Goal: Task Accomplishment & Management: Manage account settings

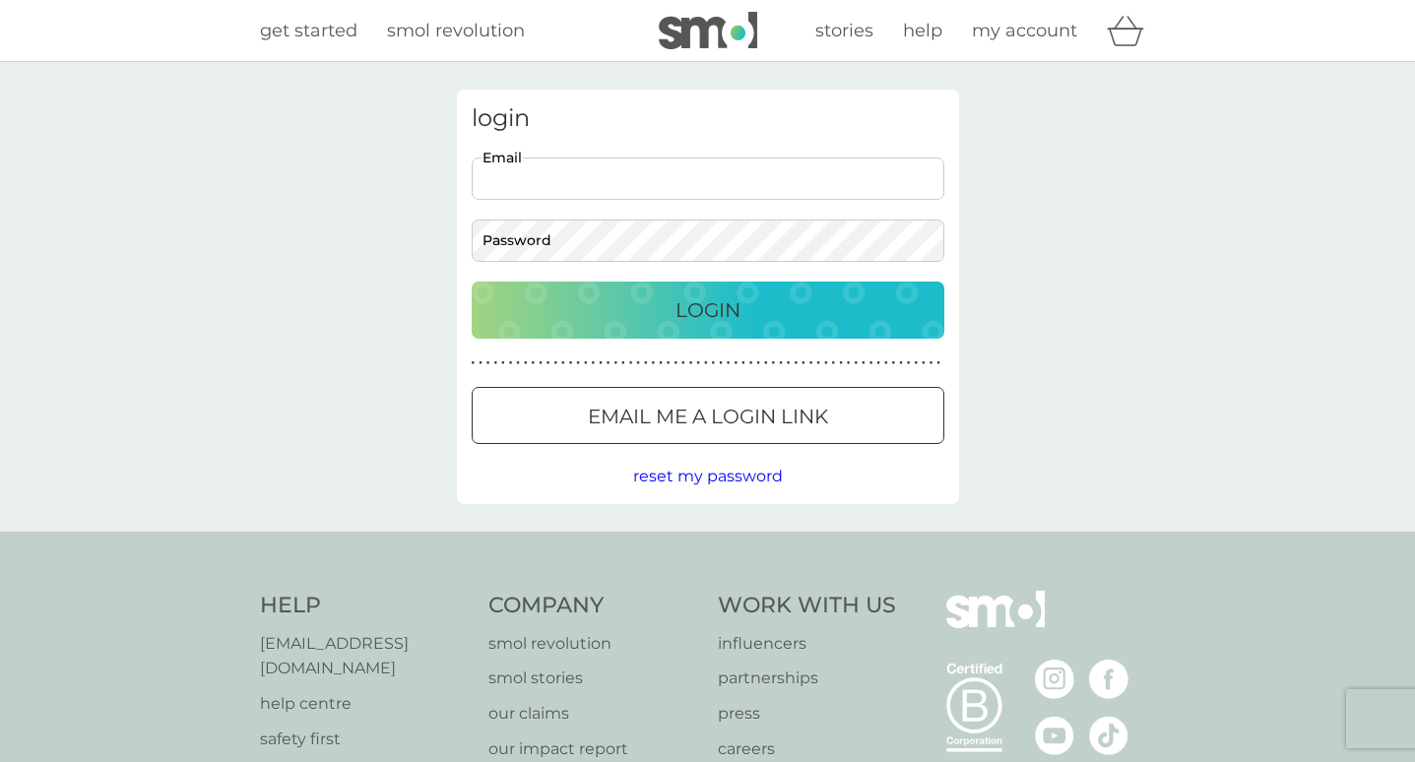
type input "[EMAIL_ADDRESS][DOMAIN_NAME]"
click at [707, 309] on button "Login" at bounding box center [708, 310] width 473 height 57
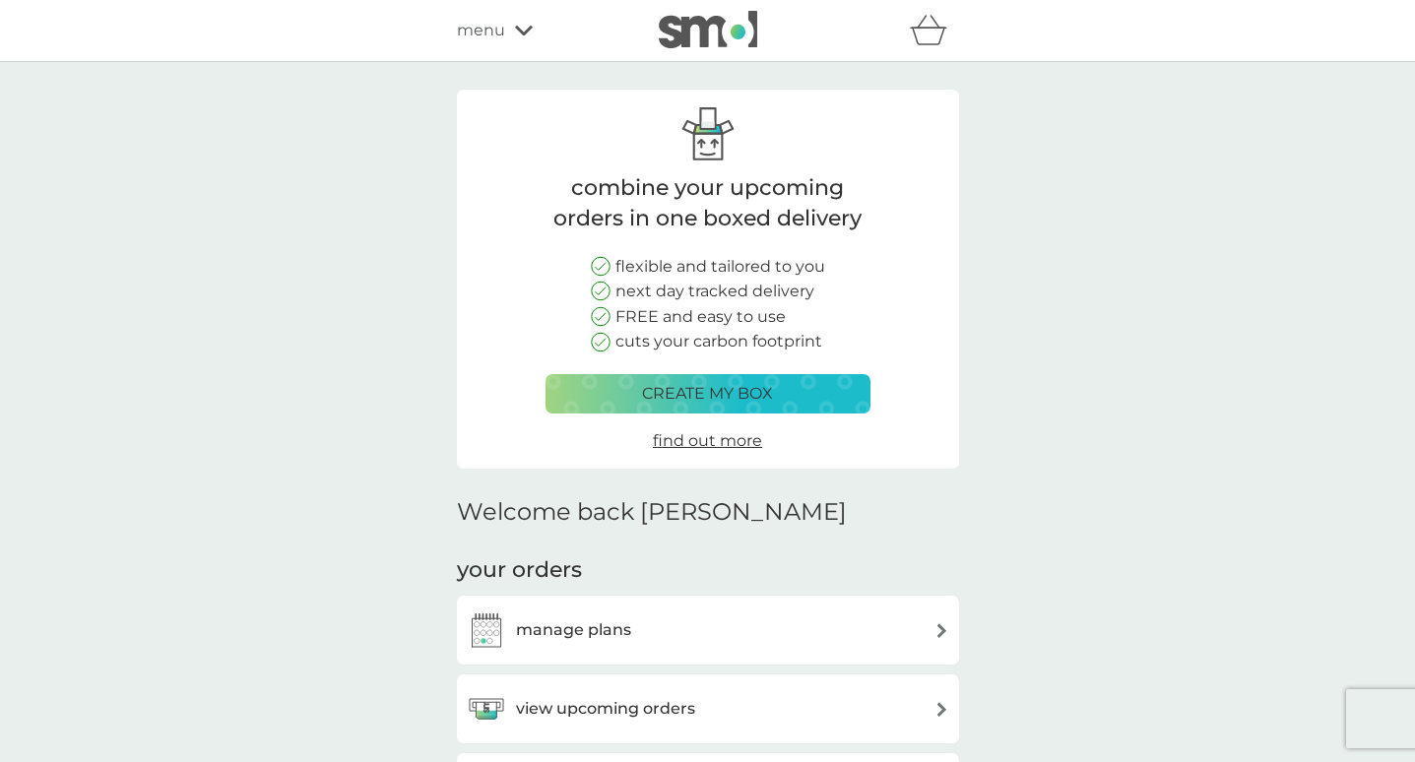
click at [816, 635] on div "manage plans" at bounding box center [708, 629] width 482 height 39
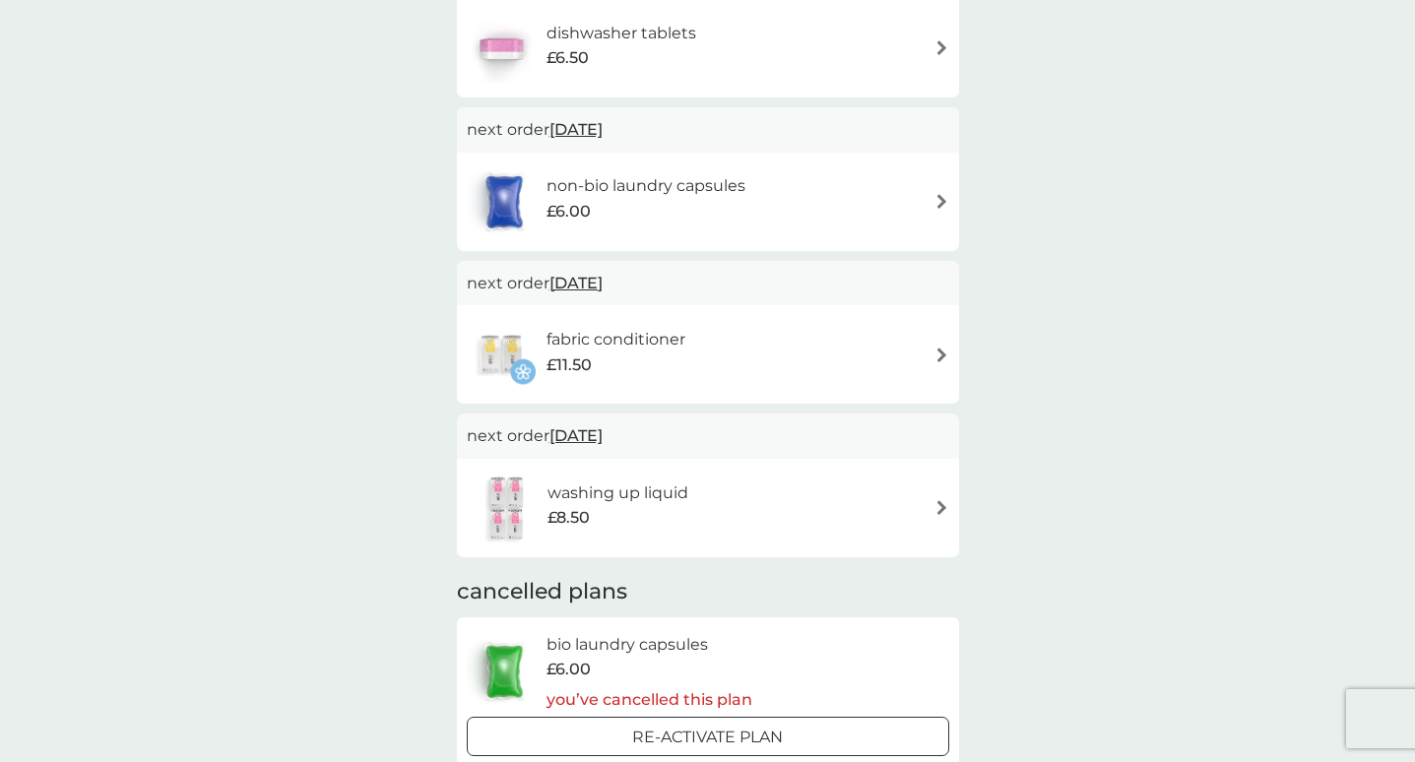
scroll to position [454, 0]
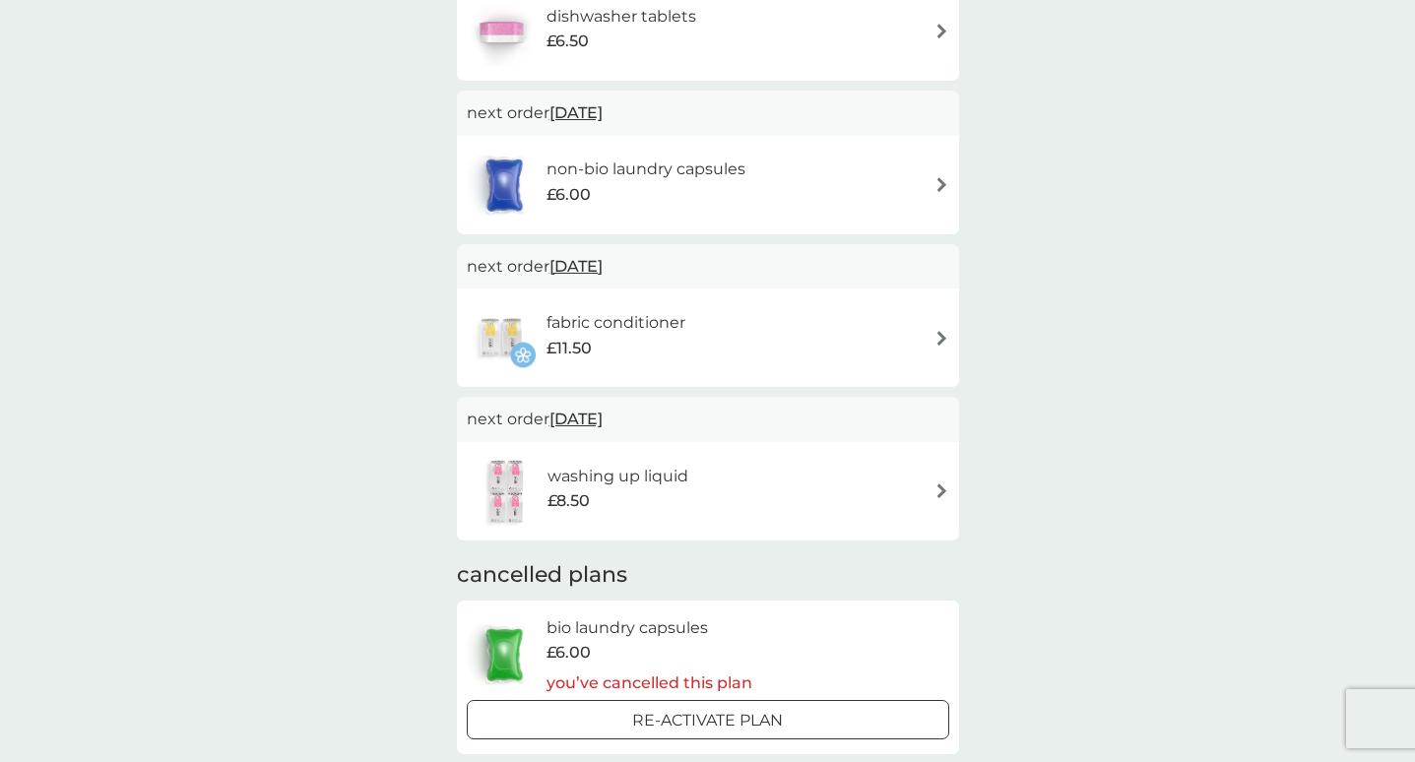
click at [936, 332] on img at bounding box center [941, 338] width 15 height 15
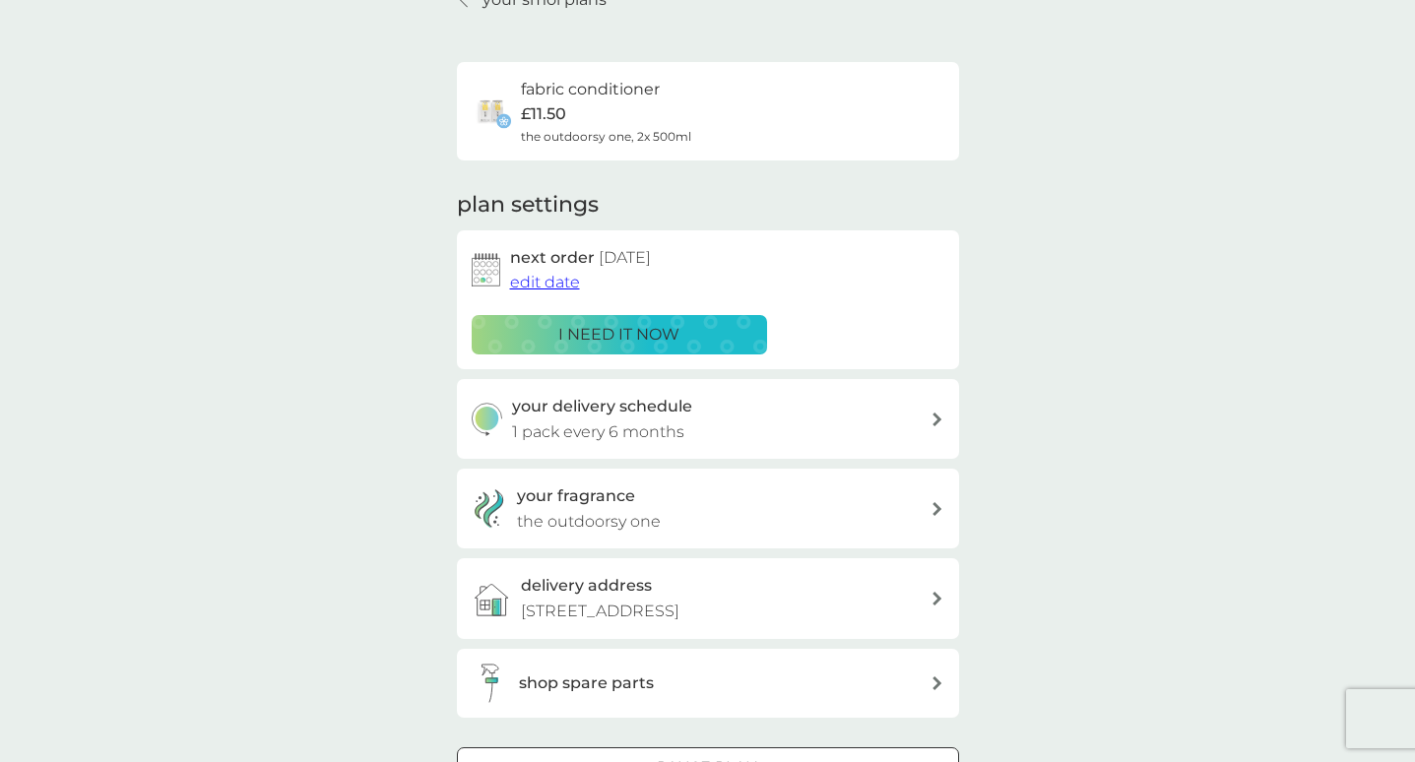
scroll to position [99, 0]
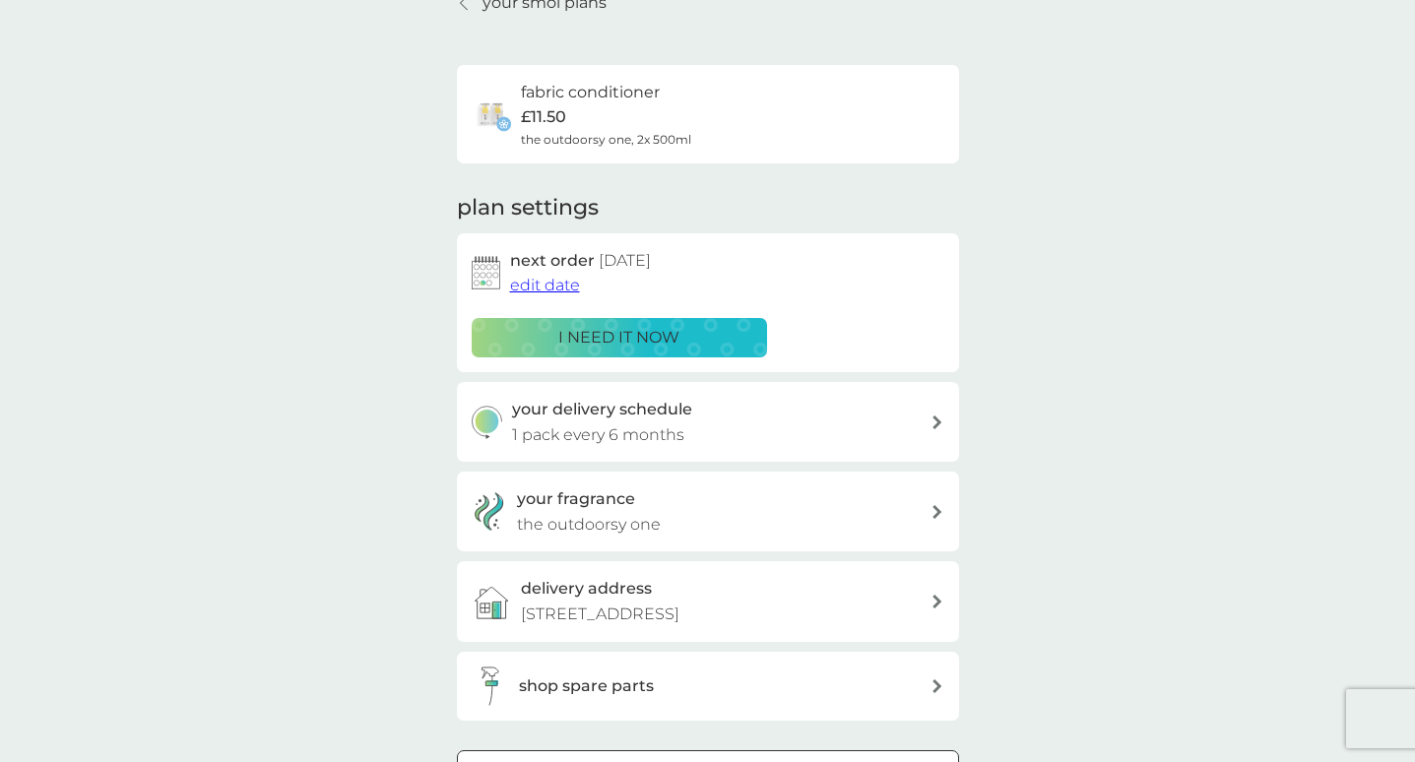
click at [554, 283] on span "edit date" at bounding box center [545, 285] width 70 height 19
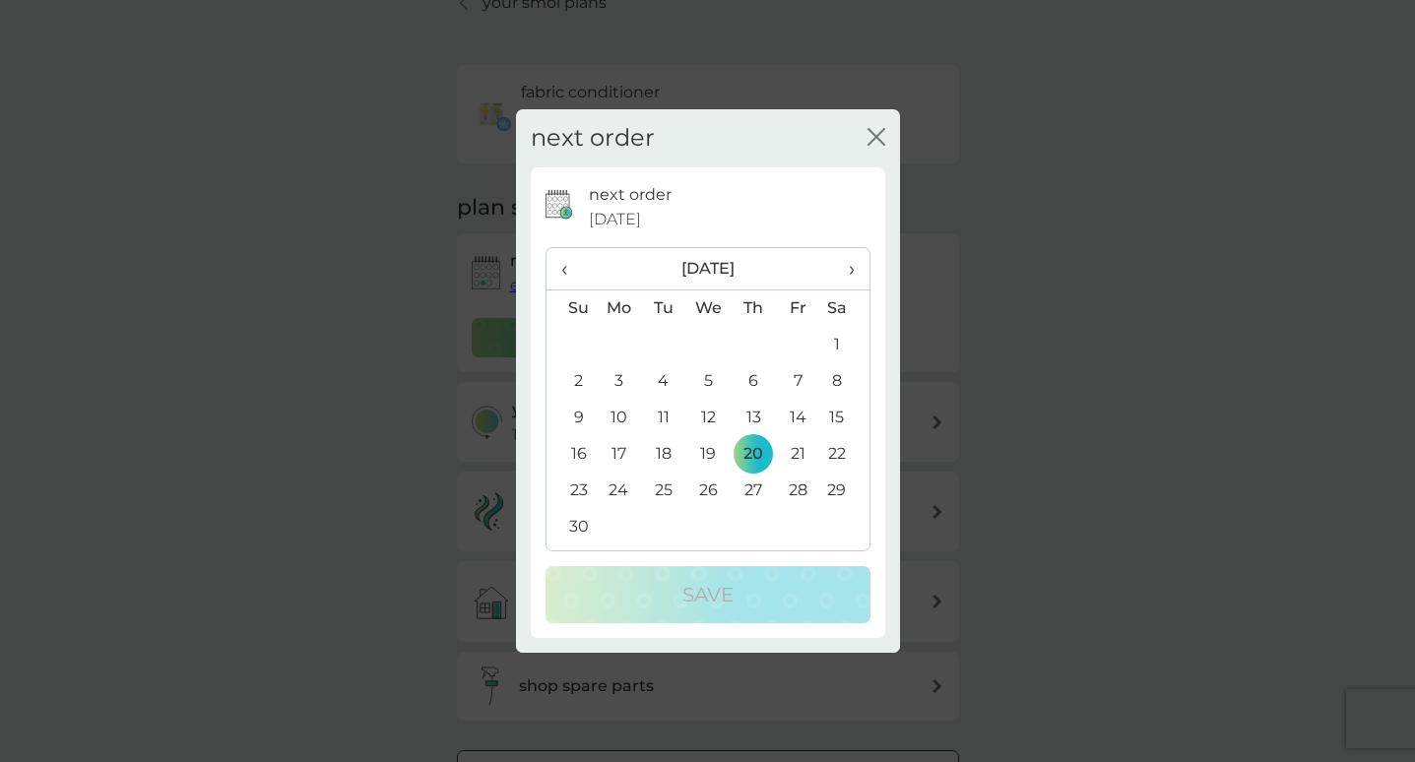
click at [879, 133] on icon "close" at bounding box center [876, 137] width 18 height 18
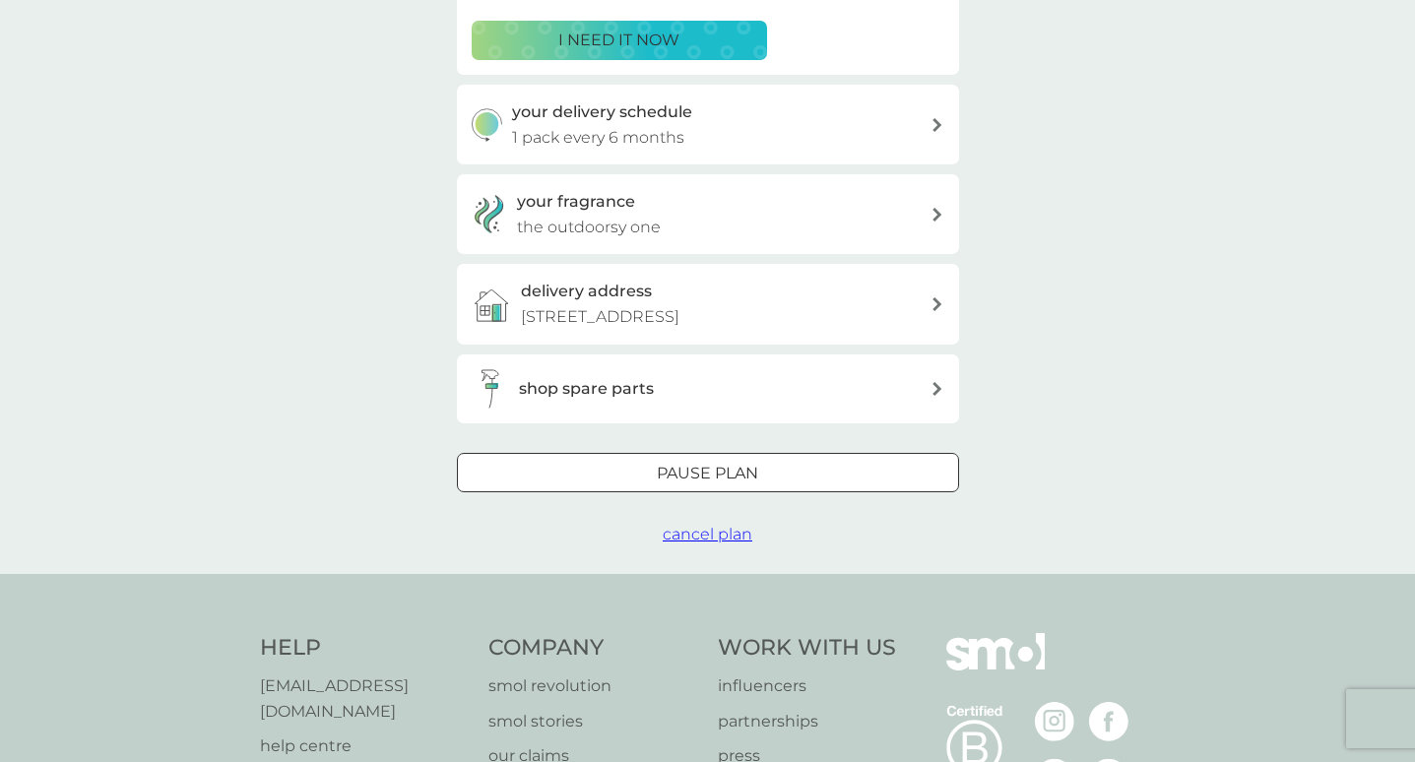
scroll to position [442, 0]
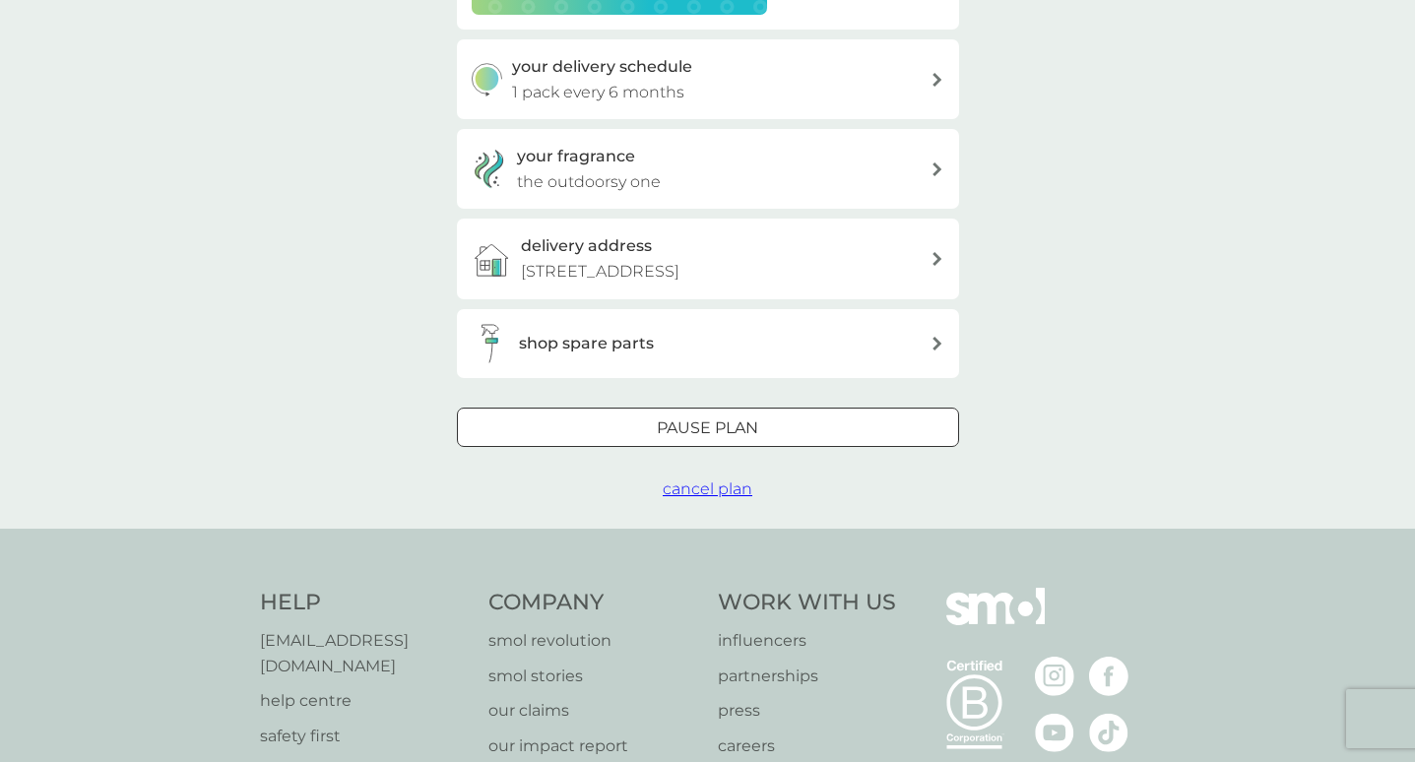
click at [721, 498] on span "cancel plan" at bounding box center [708, 488] width 90 height 19
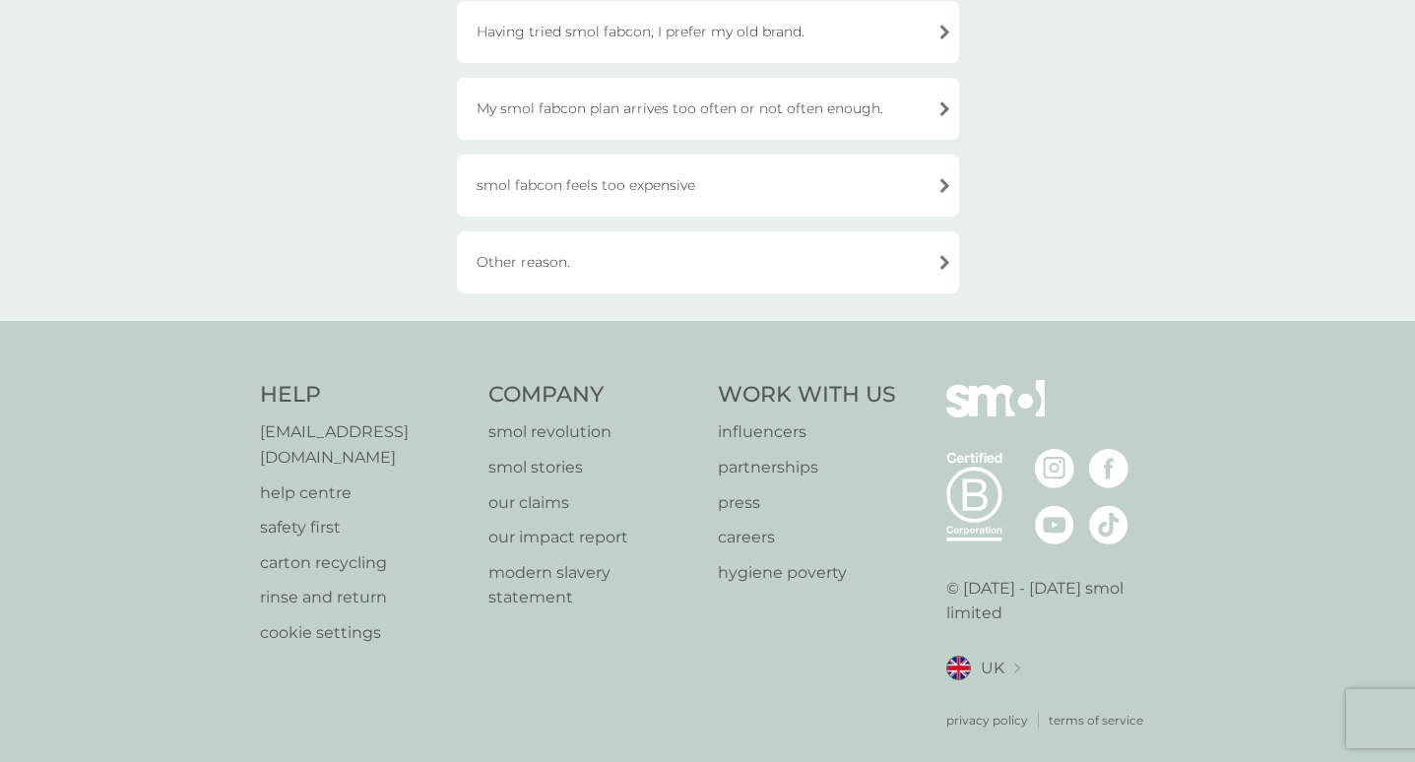
click at [589, 268] on div "Other reason." at bounding box center [708, 262] width 502 height 62
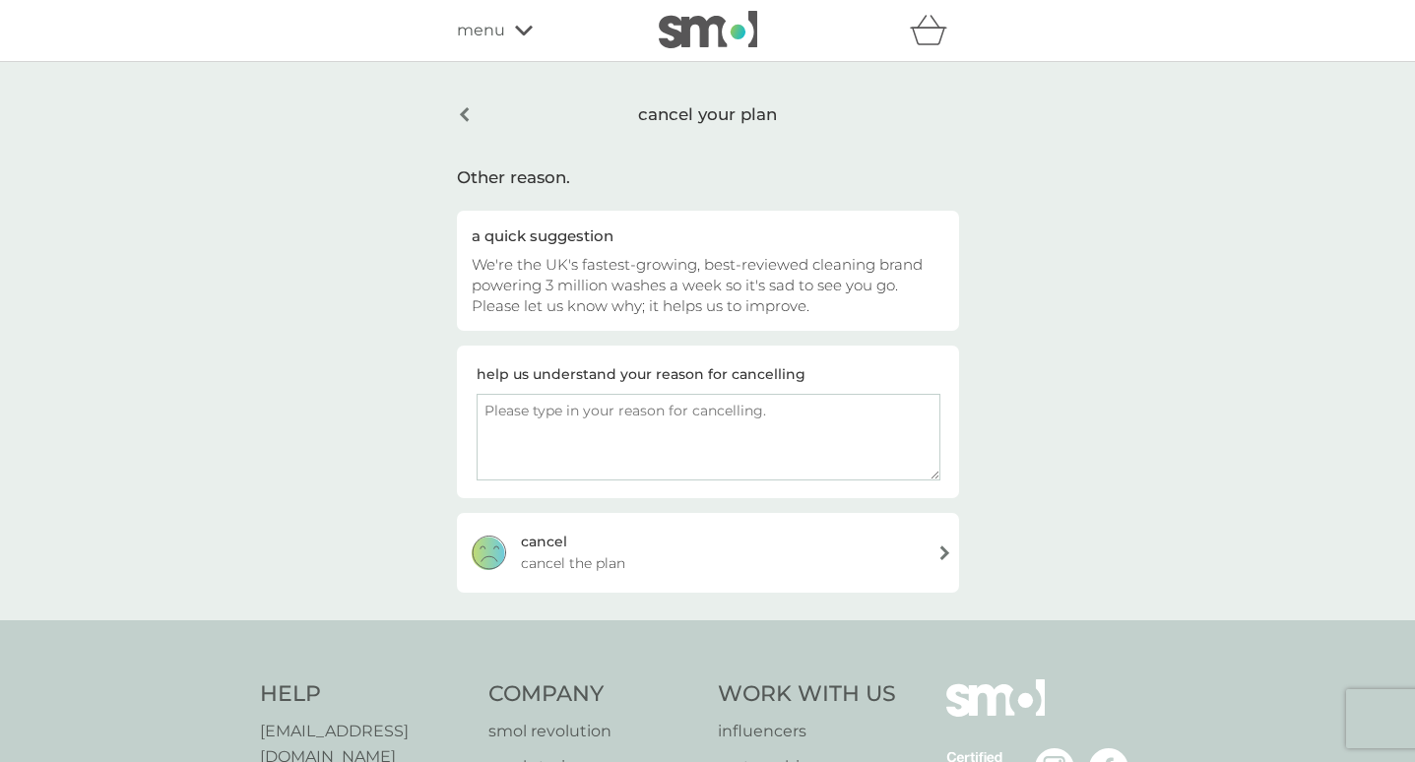
click at [652, 540] on div "cancel cancel the plan" at bounding box center [708, 552] width 502 height 79
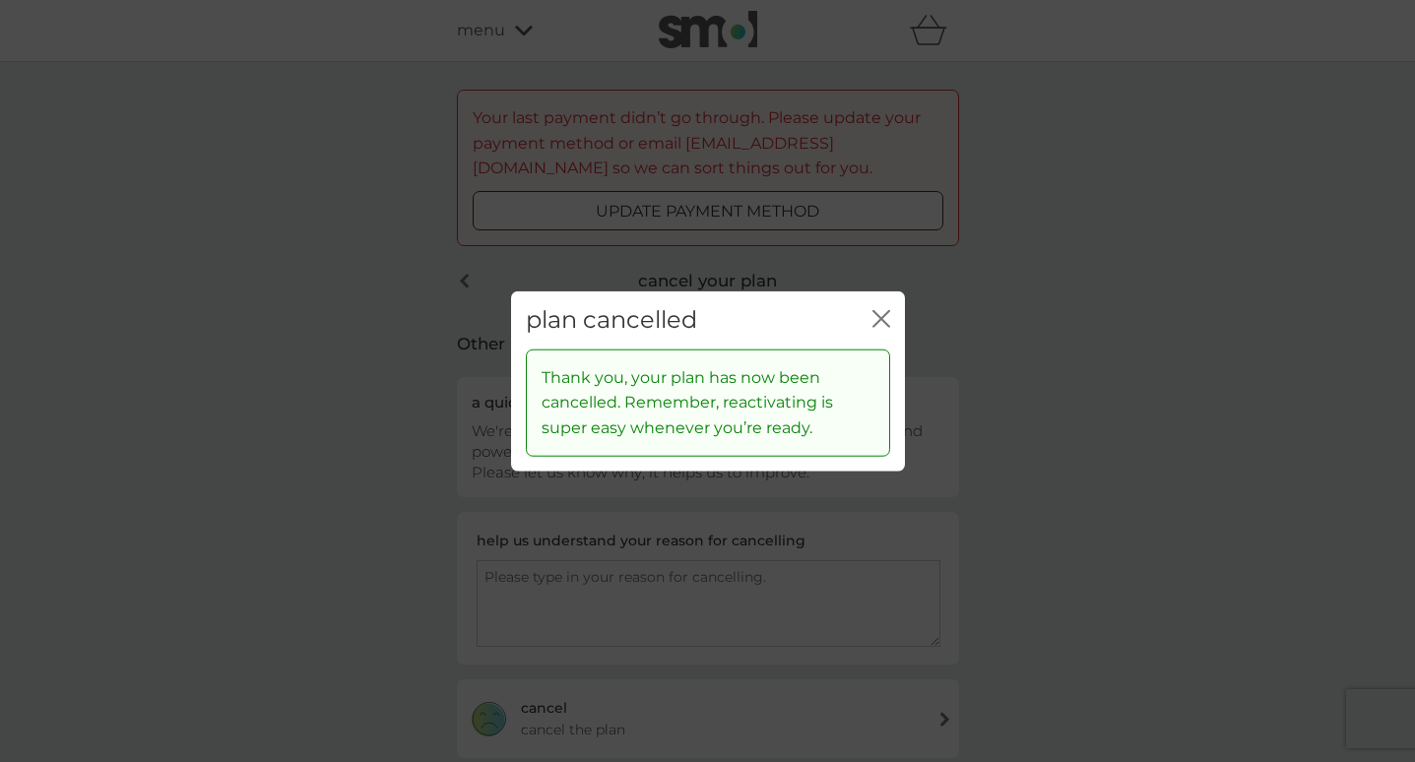
click at [887, 317] on icon "close" at bounding box center [881, 319] width 18 height 18
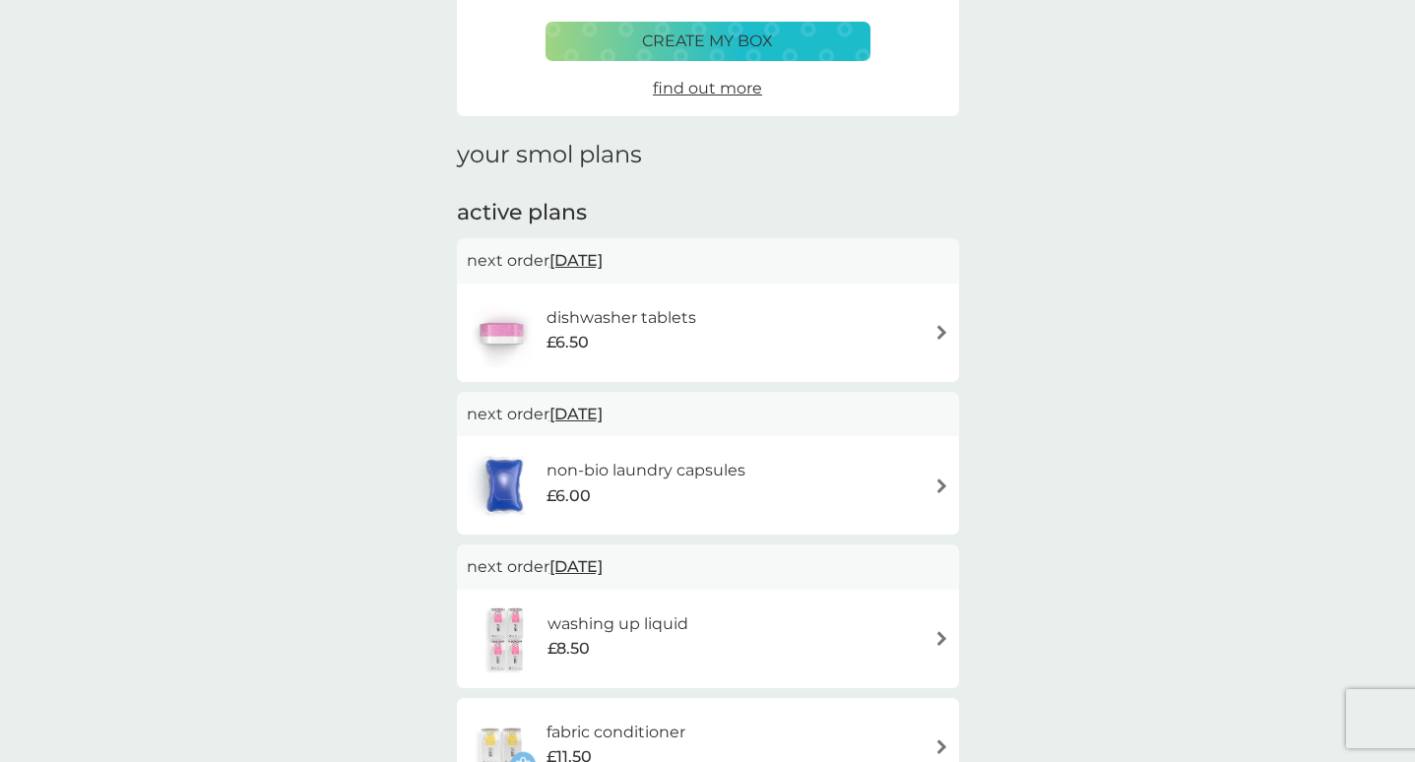
scroll to position [320, 0]
click at [880, 329] on div "dishwasher tablets £6.50" at bounding box center [708, 331] width 482 height 69
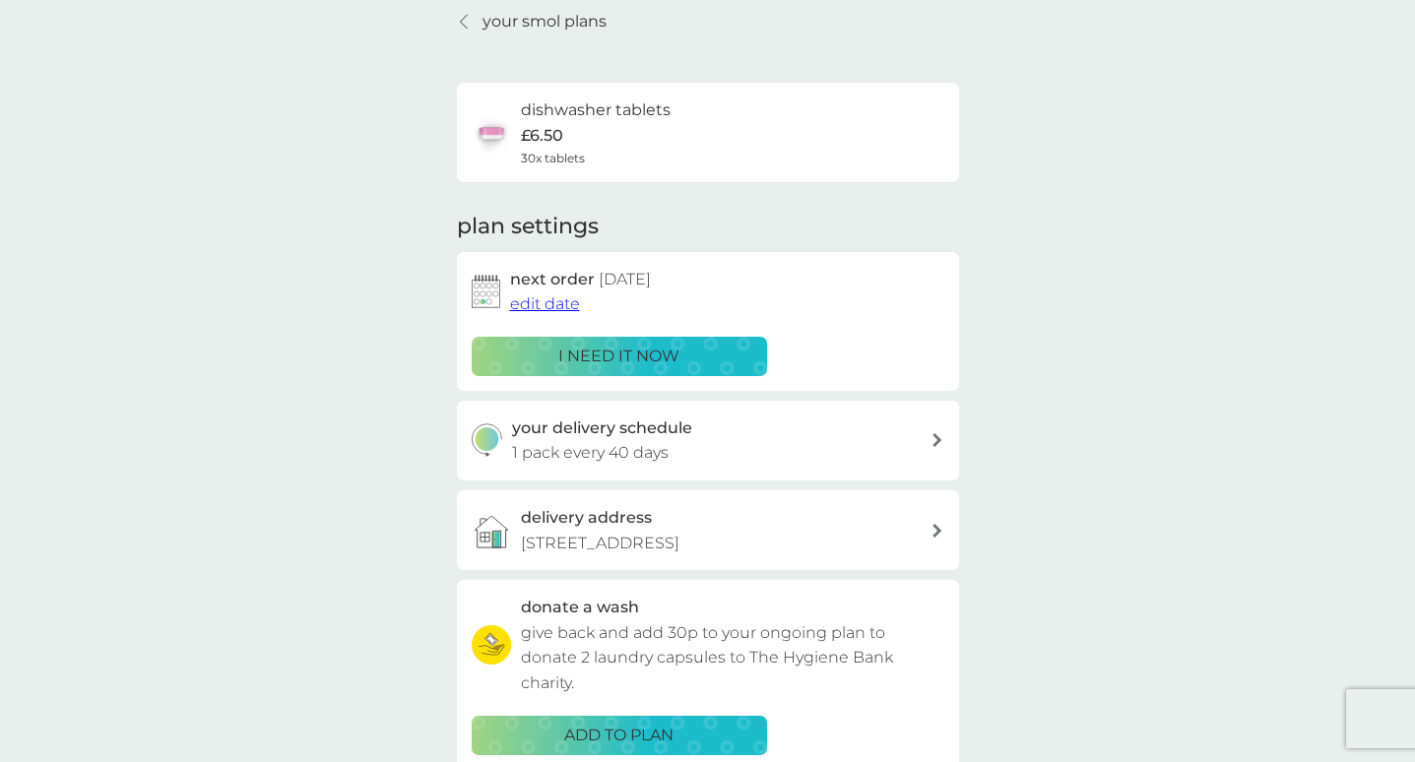
scroll to position [275, 0]
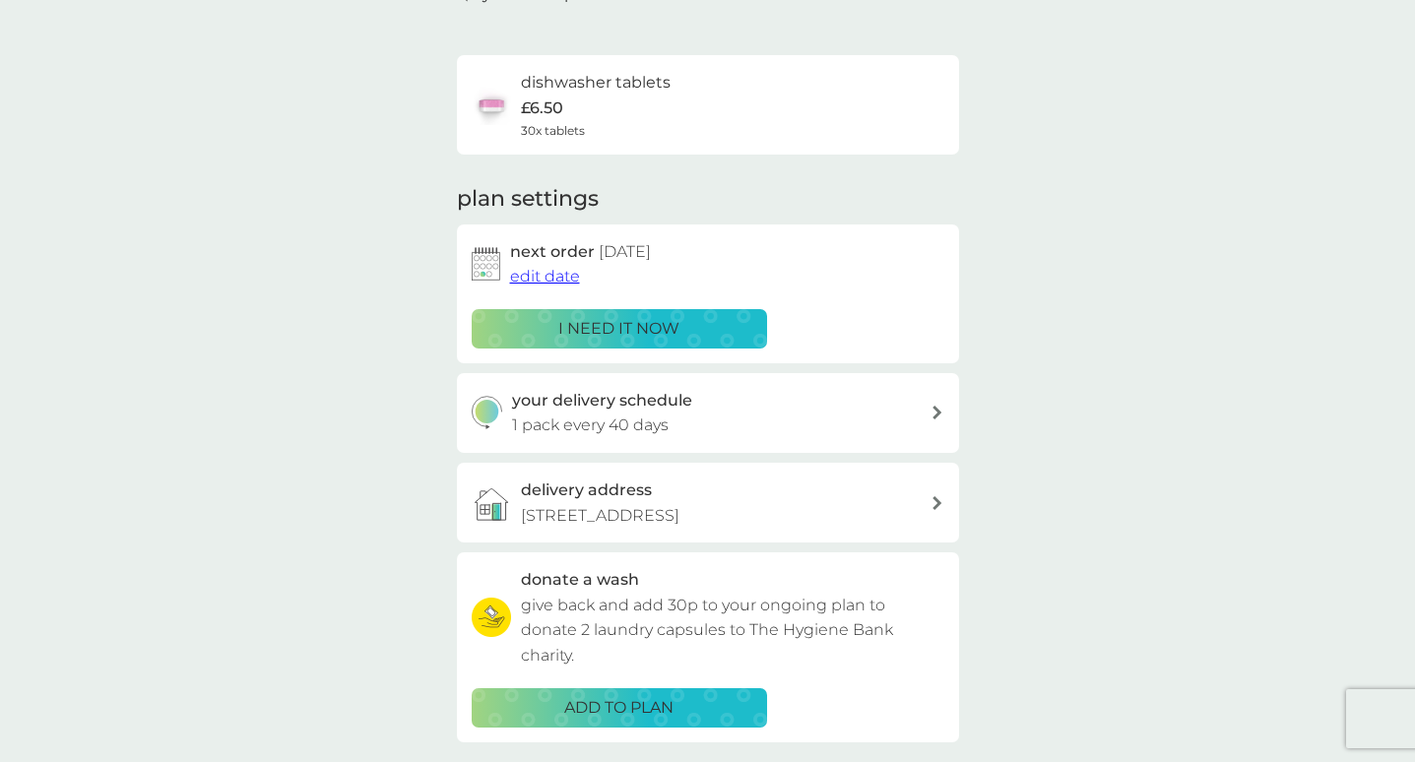
click at [549, 272] on span "edit date" at bounding box center [545, 276] width 70 height 19
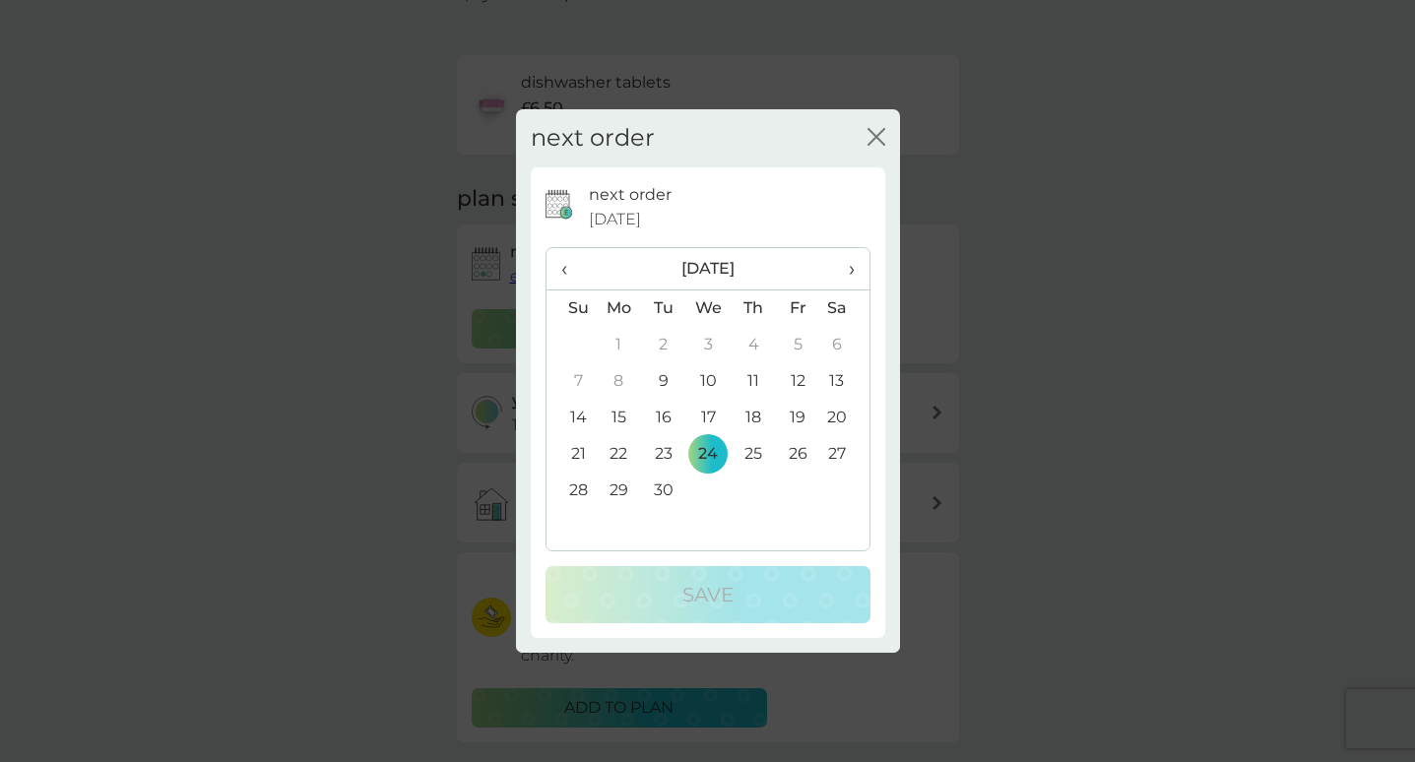
click at [846, 269] on span "›" at bounding box center [844, 268] width 20 height 41
click at [563, 273] on span "‹" at bounding box center [571, 268] width 21 height 41
click at [854, 267] on span "›" at bounding box center [844, 268] width 20 height 41
click at [580, 376] on td "5" at bounding box center [571, 381] width 50 height 36
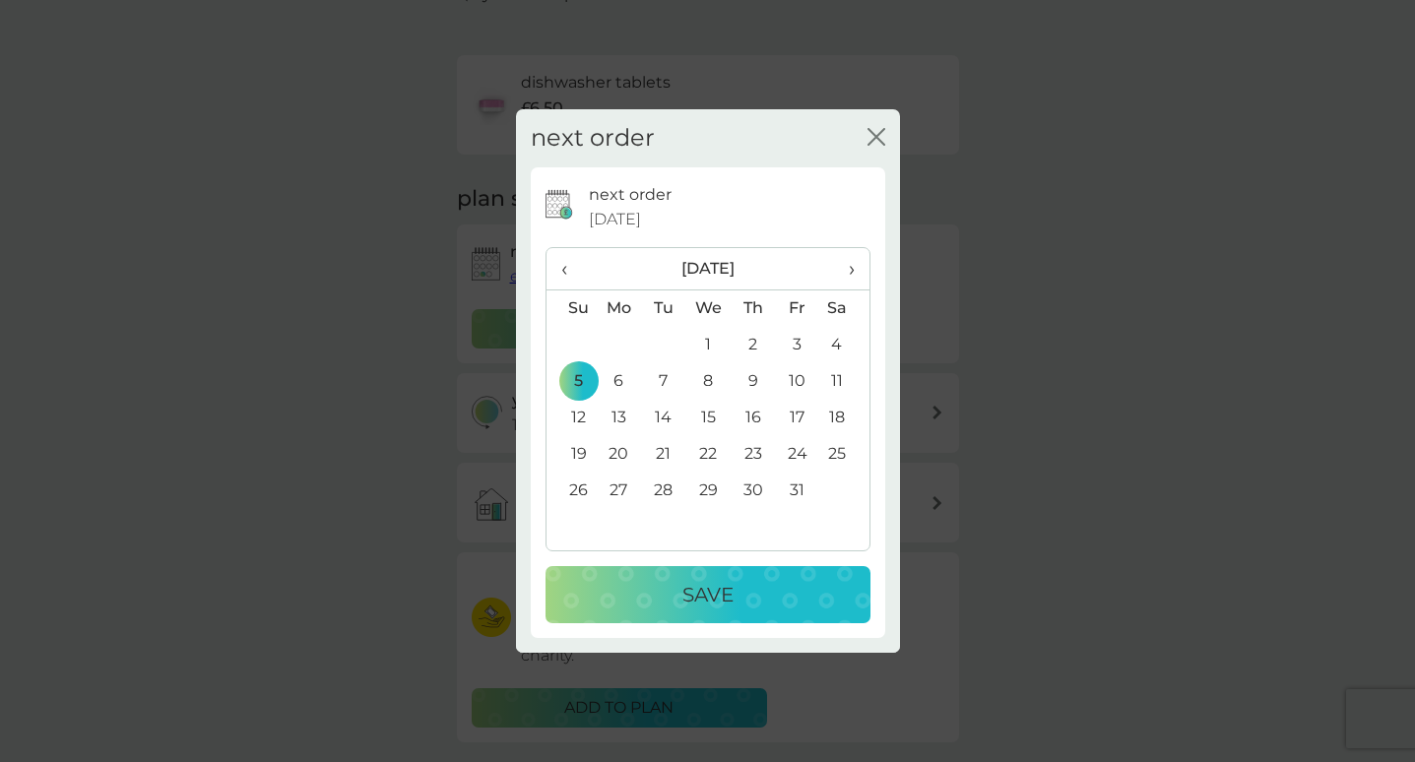
click at [750, 596] on div "Save" at bounding box center [708, 595] width 286 height 32
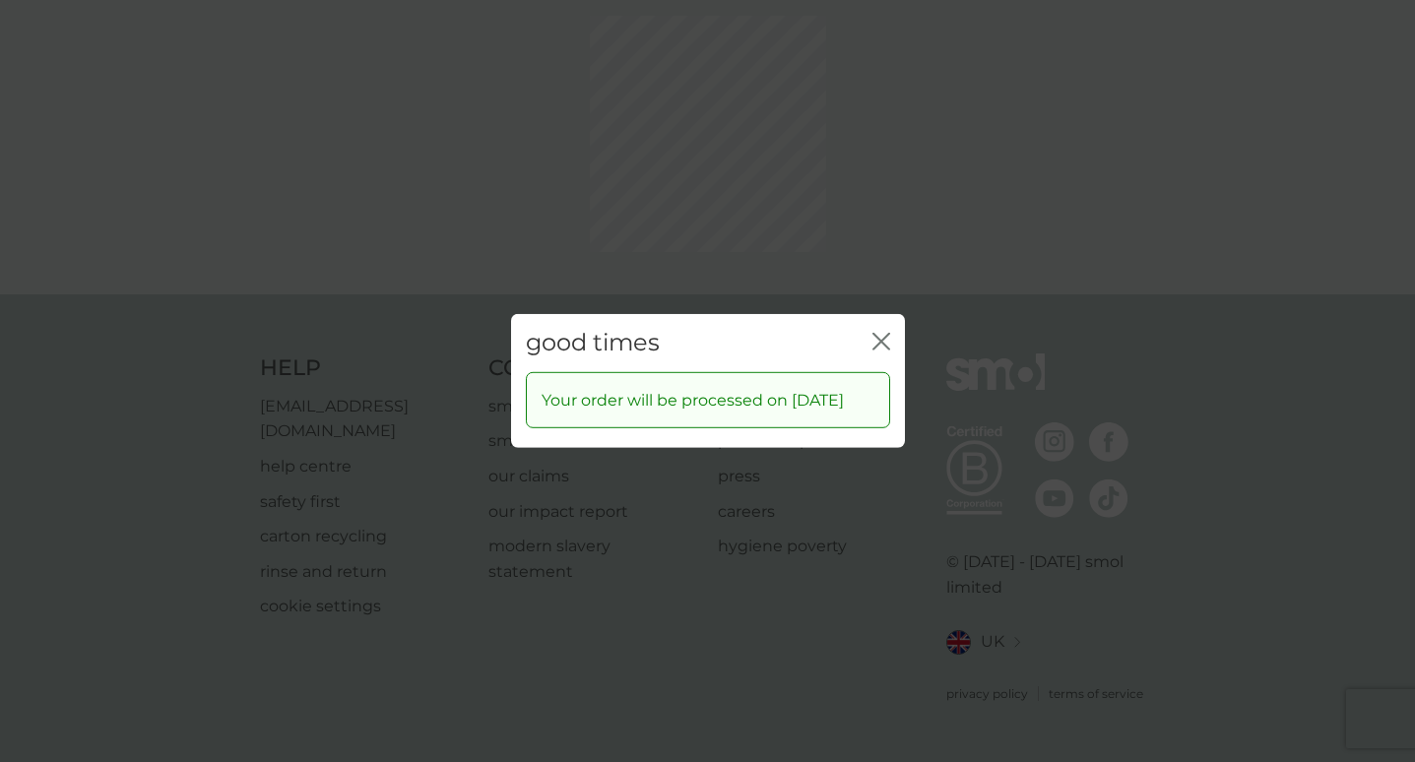
scroll to position [62, 0]
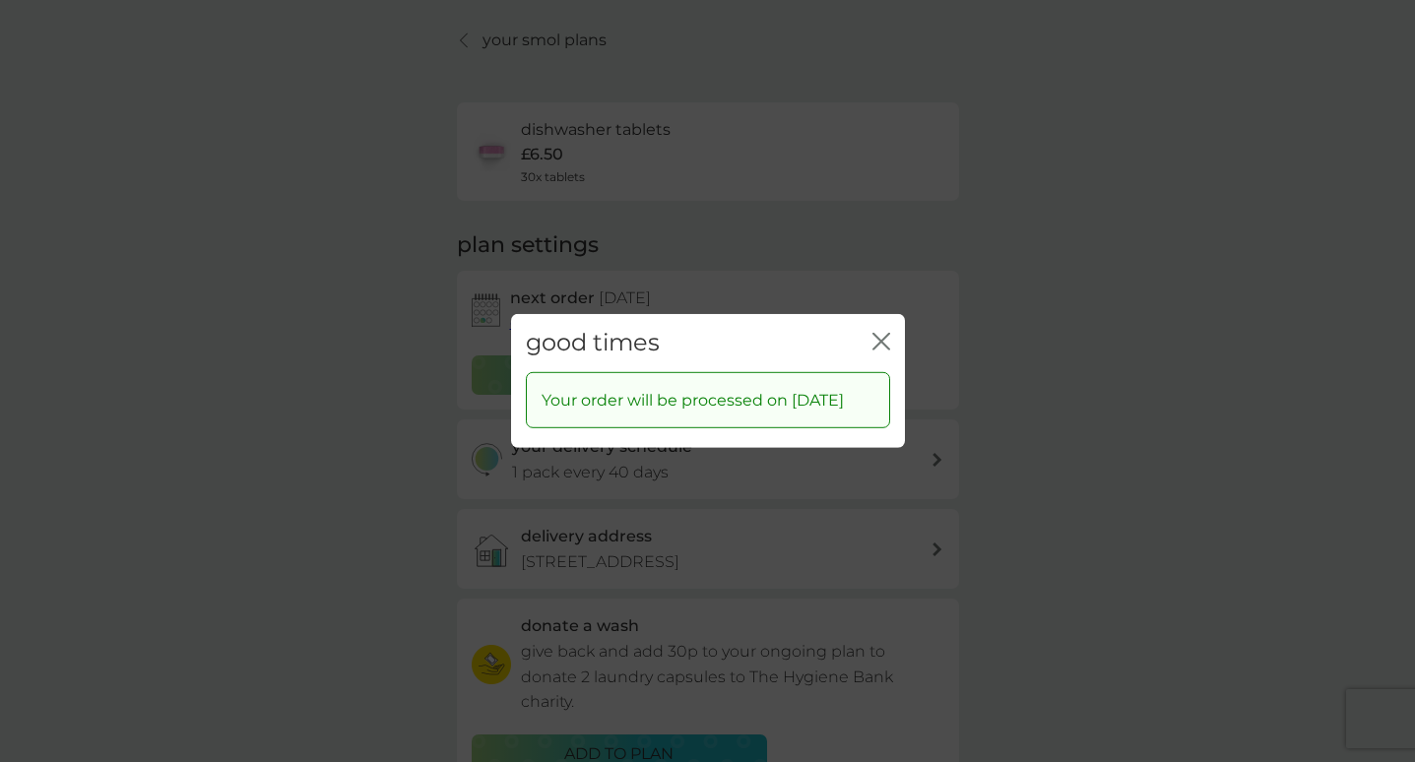
click at [879, 334] on icon "close" at bounding box center [877, 342] width 8 height 16
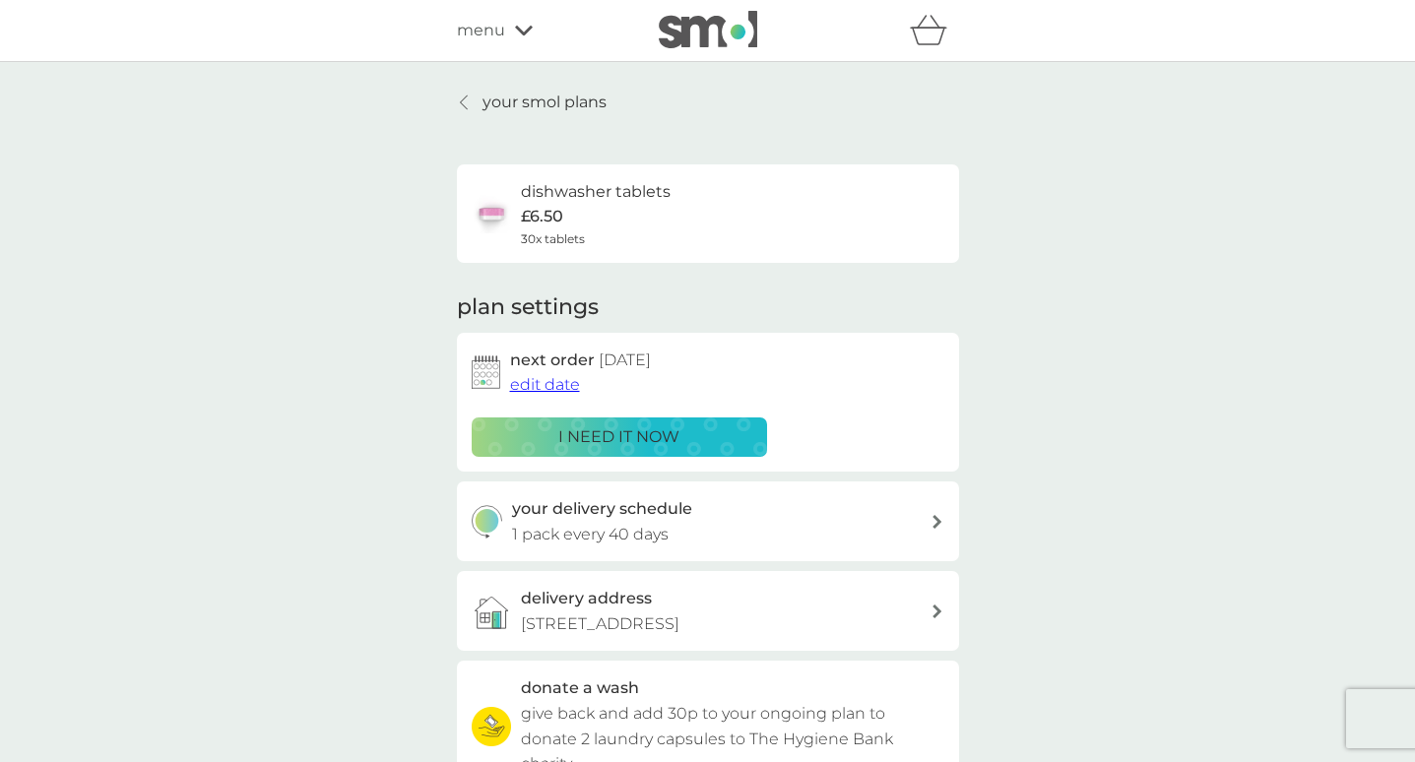
scroll to position [0, 0]
click at [534, 97] on p "your smol plans" at bounding box center [544, 103] width 124 height 26
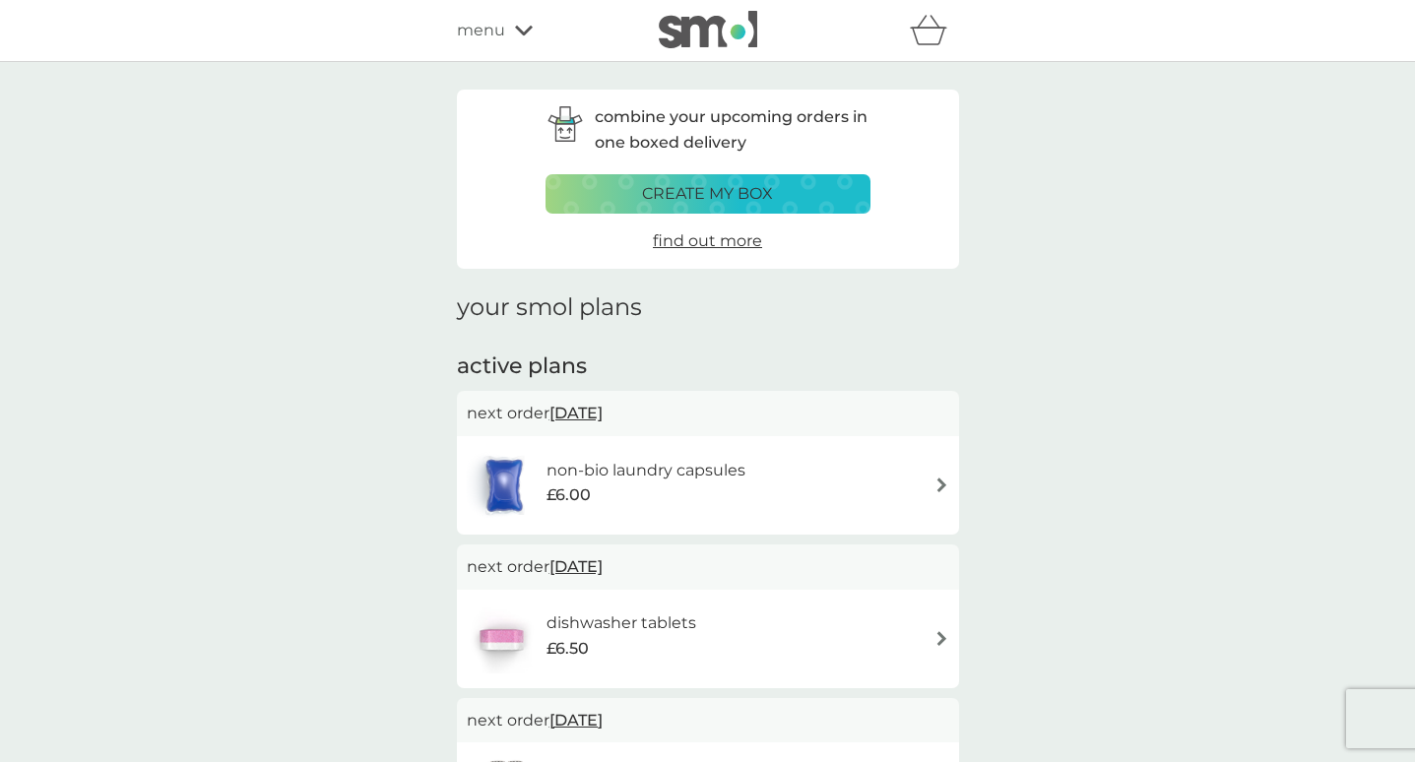
click at [700, 193] on p "create my box" at bounding box center [707, 194] width 131 height 26
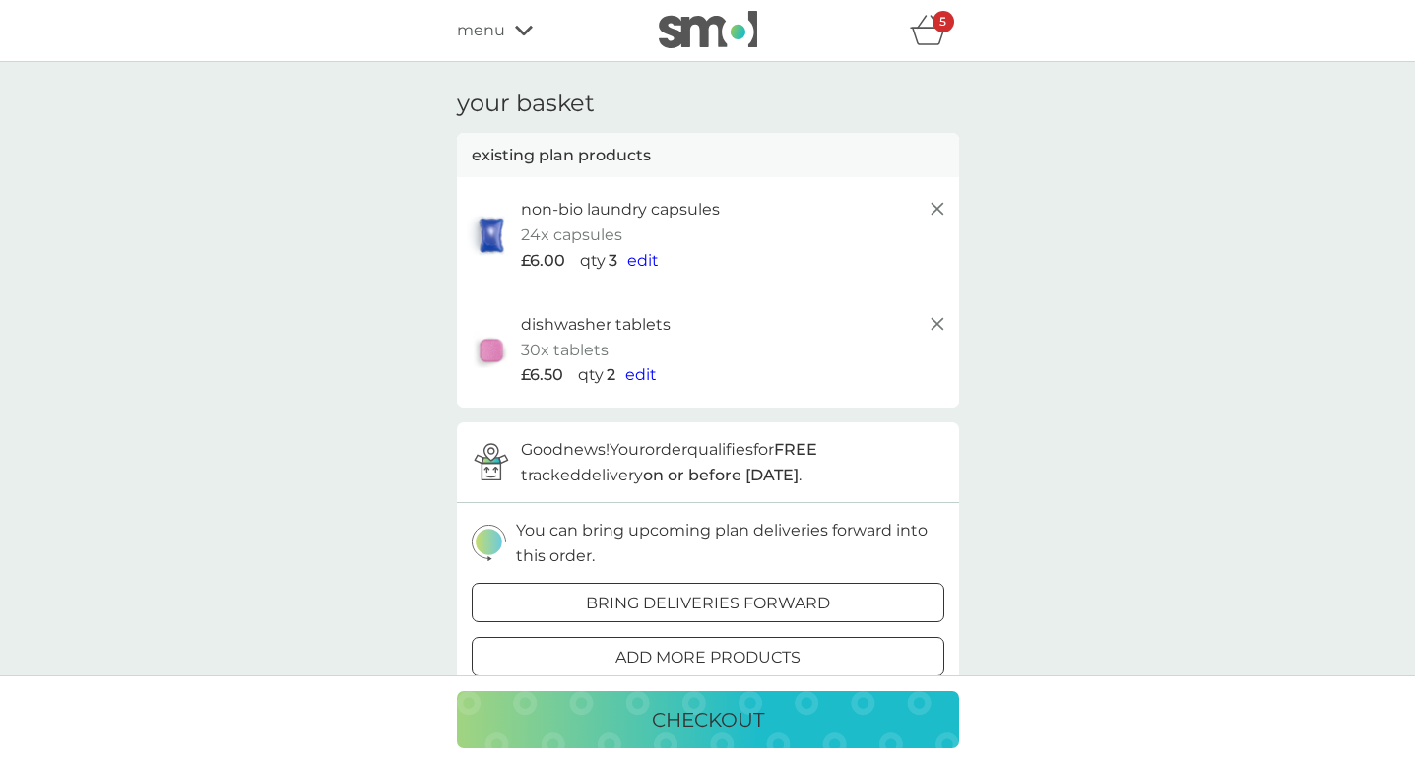
click at [936, 325] on icon at bounding box center [937, 324] width 24 height 24
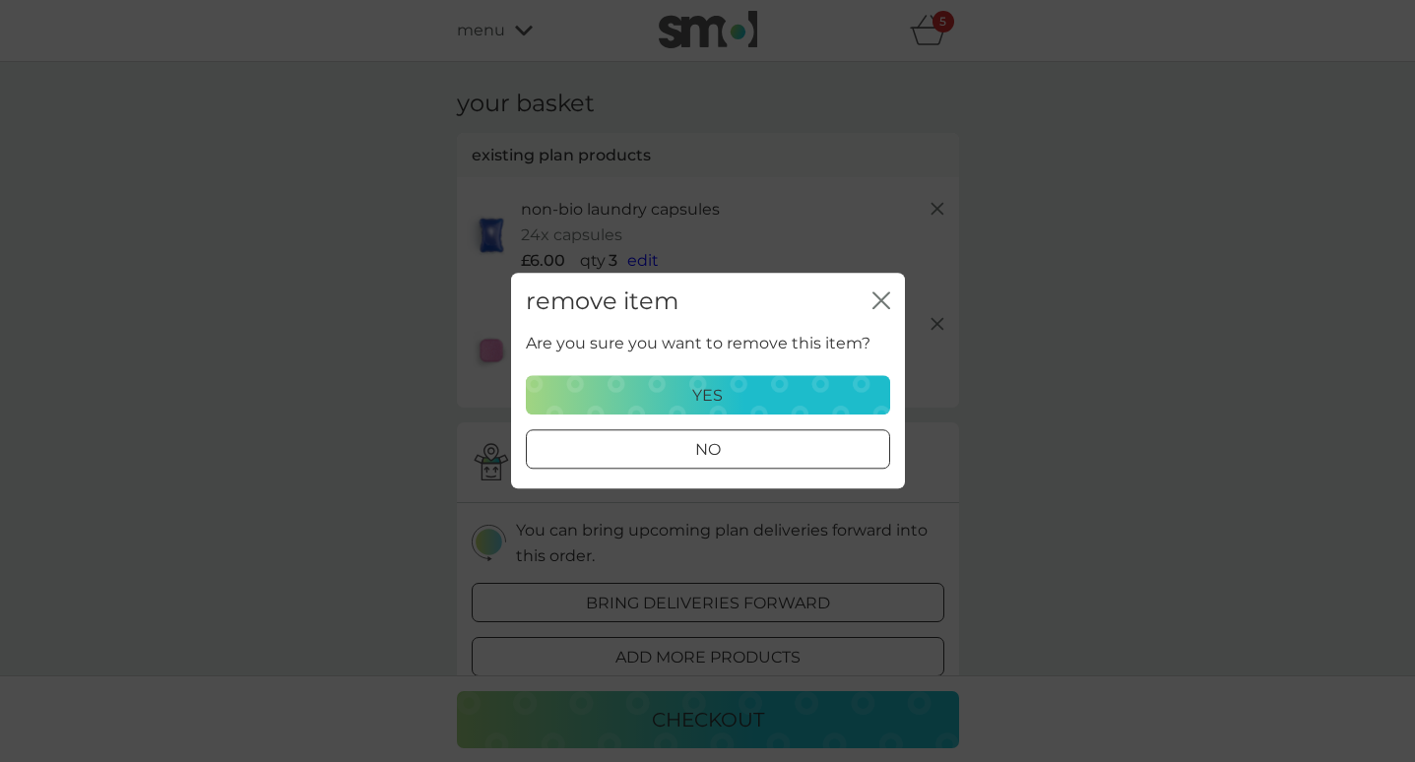
click at [743, 388] on div "yes" at bounding box center [708, 396] width 339 height 26
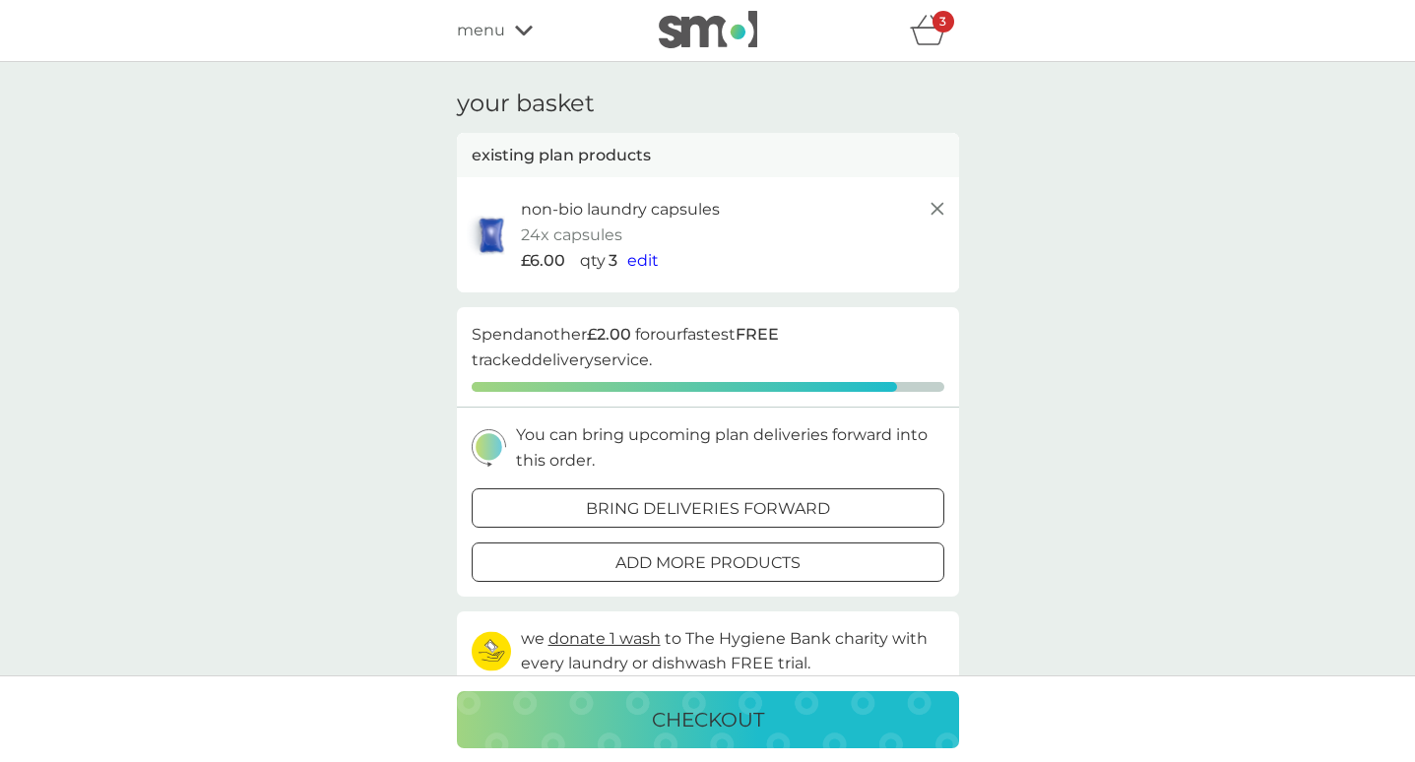
click at [944, 198] on icon at bounding box center [937, 209] width 24 height 24
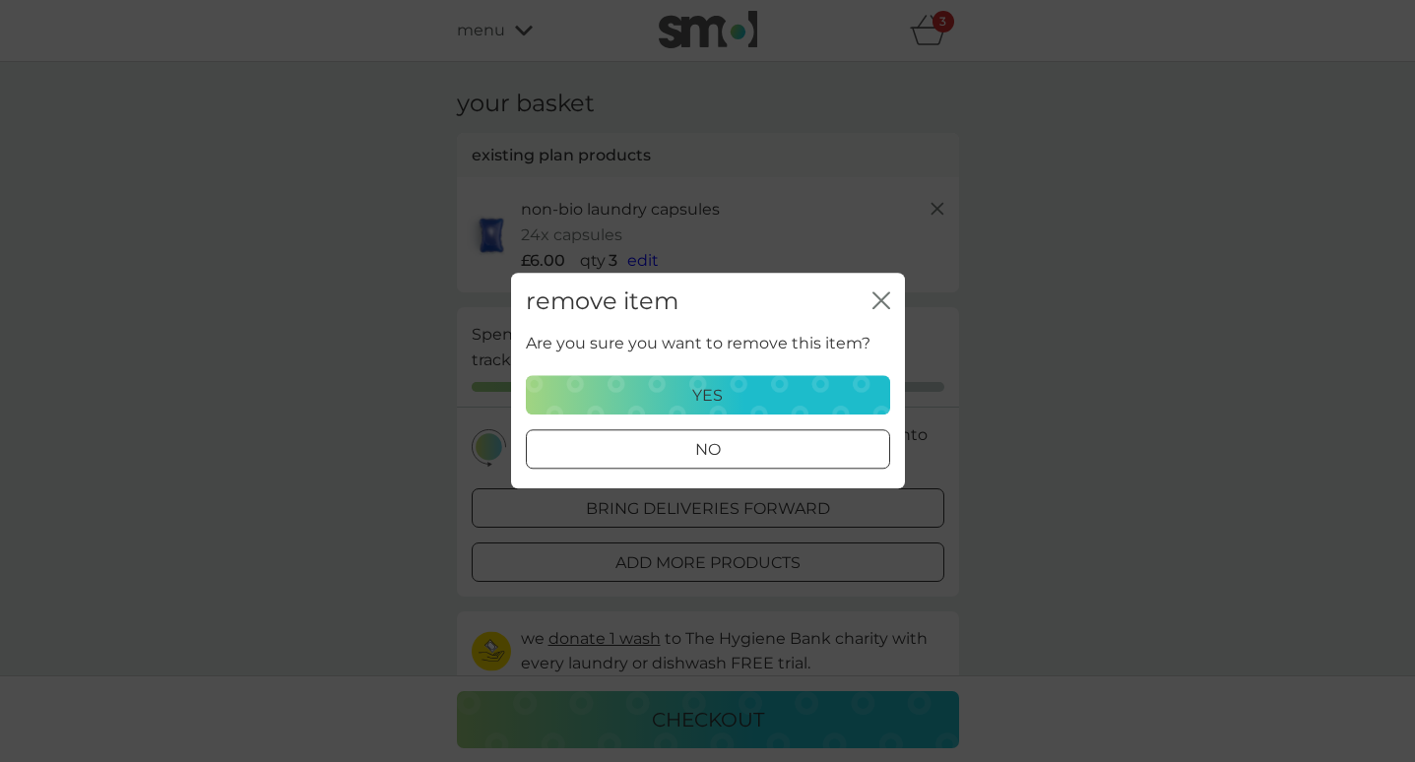
click at [751, 393] on div "yes" at bounding box center [708, 396] width 339 height 26
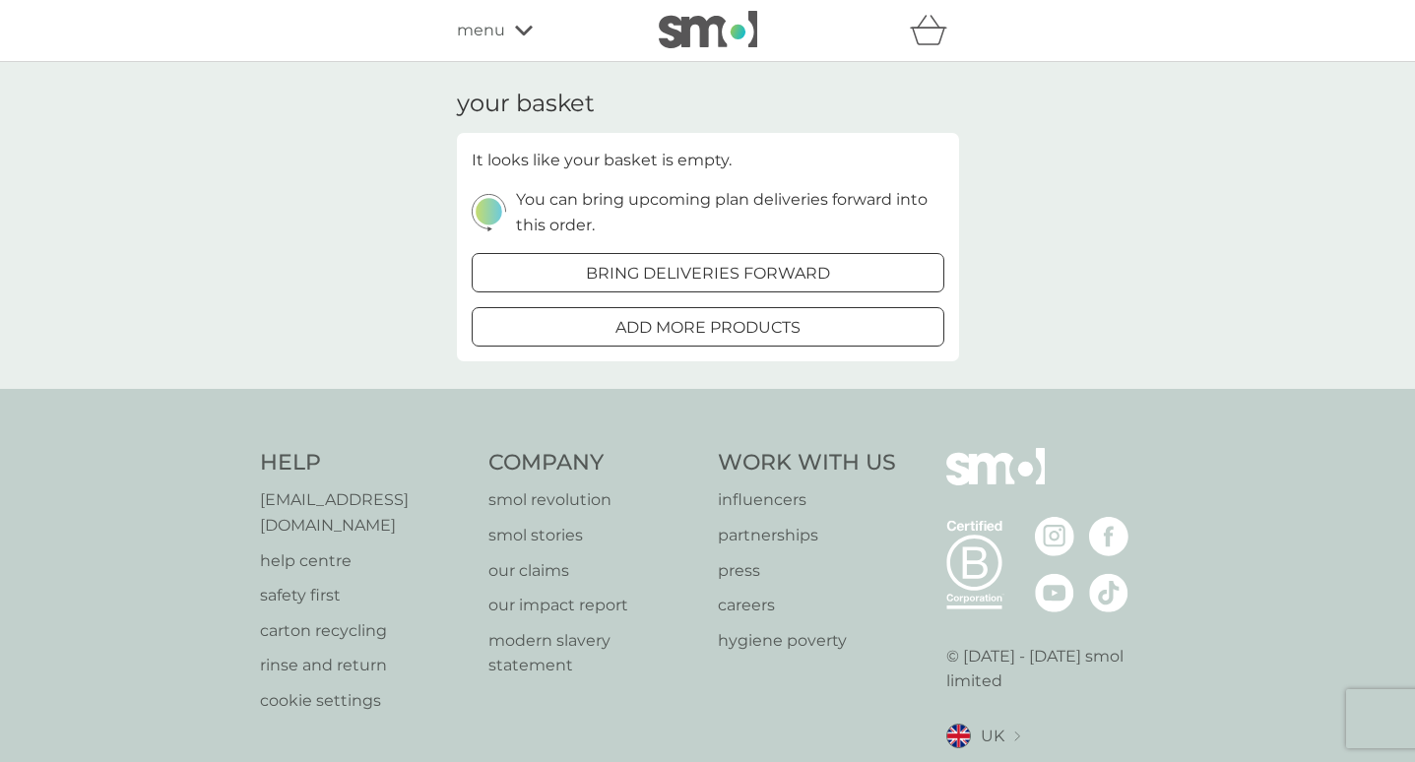
click at [510, 33] on div "menu" at bounding box center [540, 31] width 167 height 26
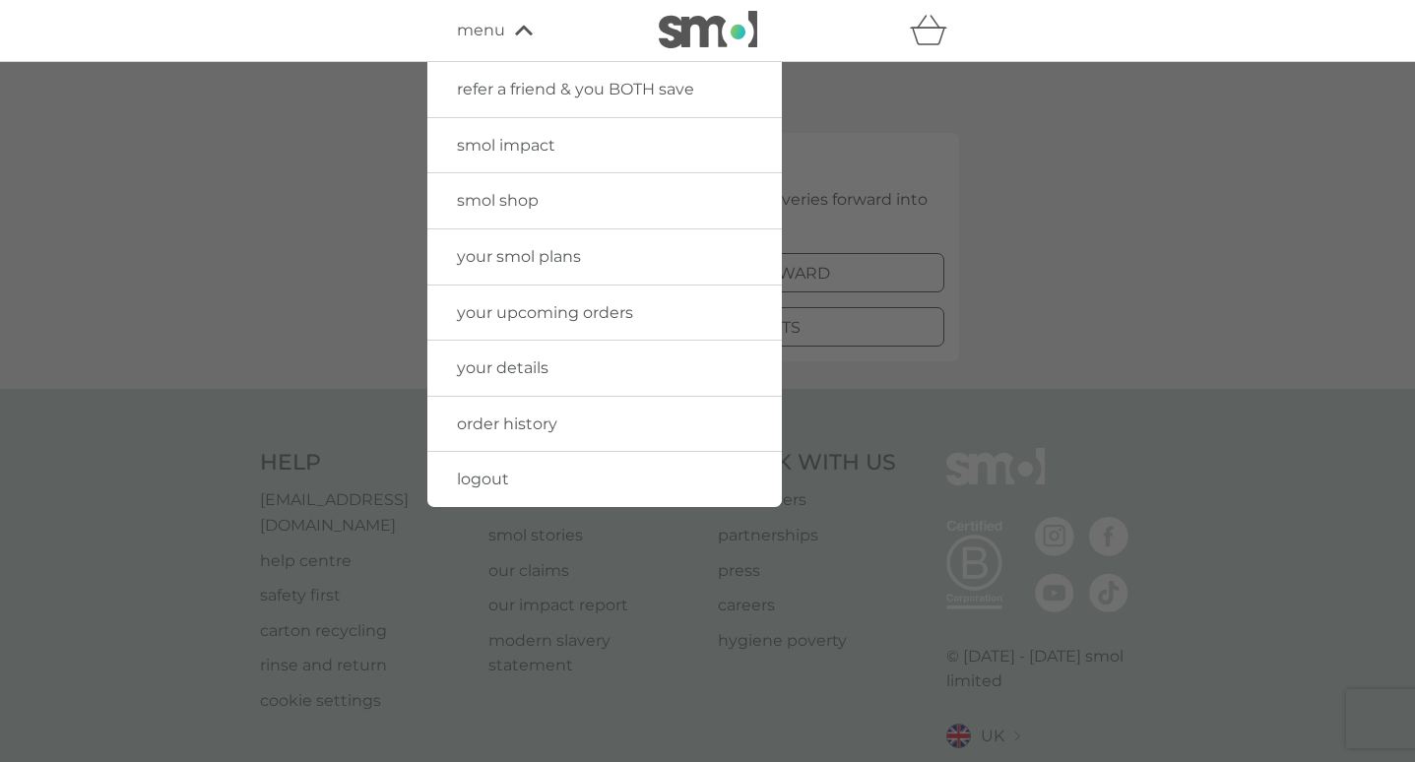
click at [531, 309] on span "your upcoming orders" at bounding box center [545, 312] width 176 height 19
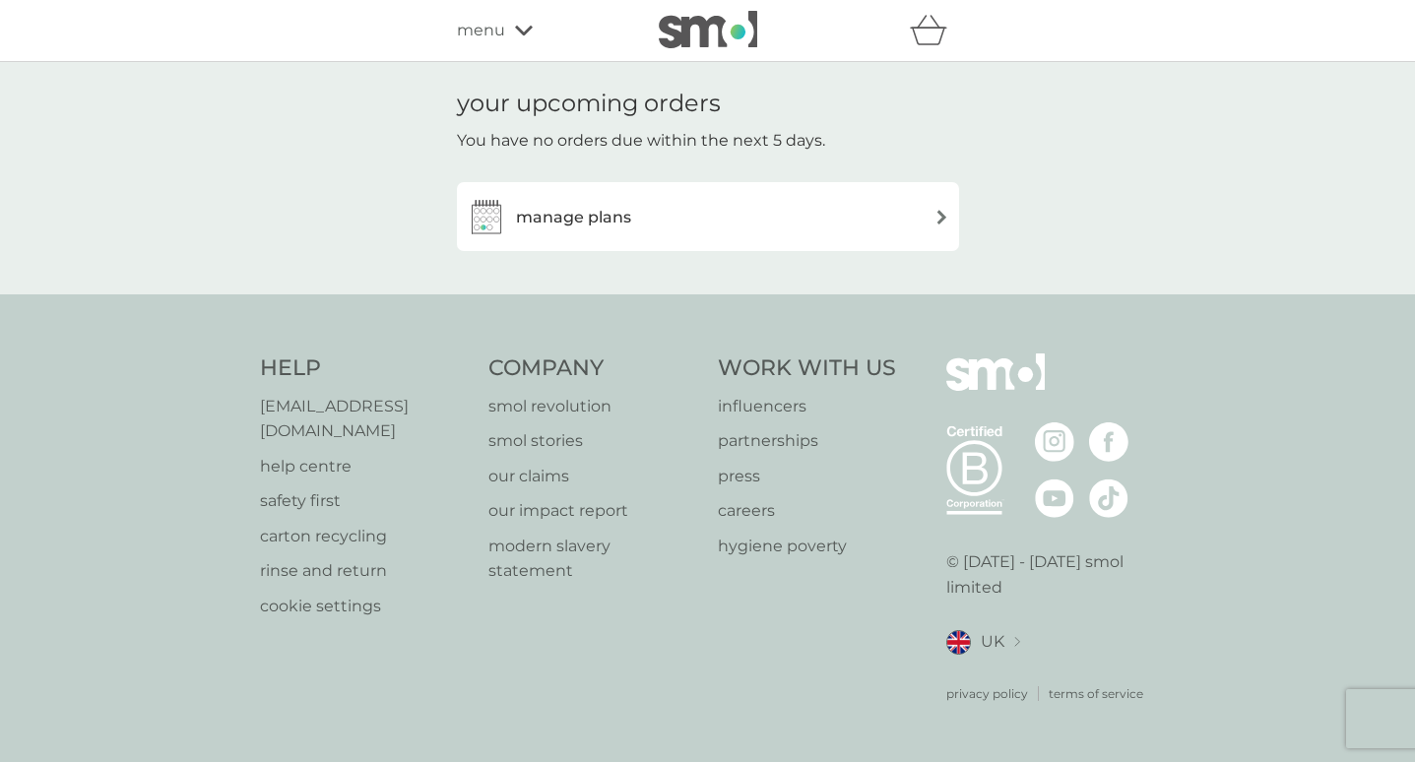
click at [513, 15] on div "refer a friend & you BOTH save smol impact smol shop your smol plans your upcom…" at bounding box center [708, 30] width 502 height 39
click at [509, 32] on div "menu" at bounding box center [540, 31] width 167 height 26
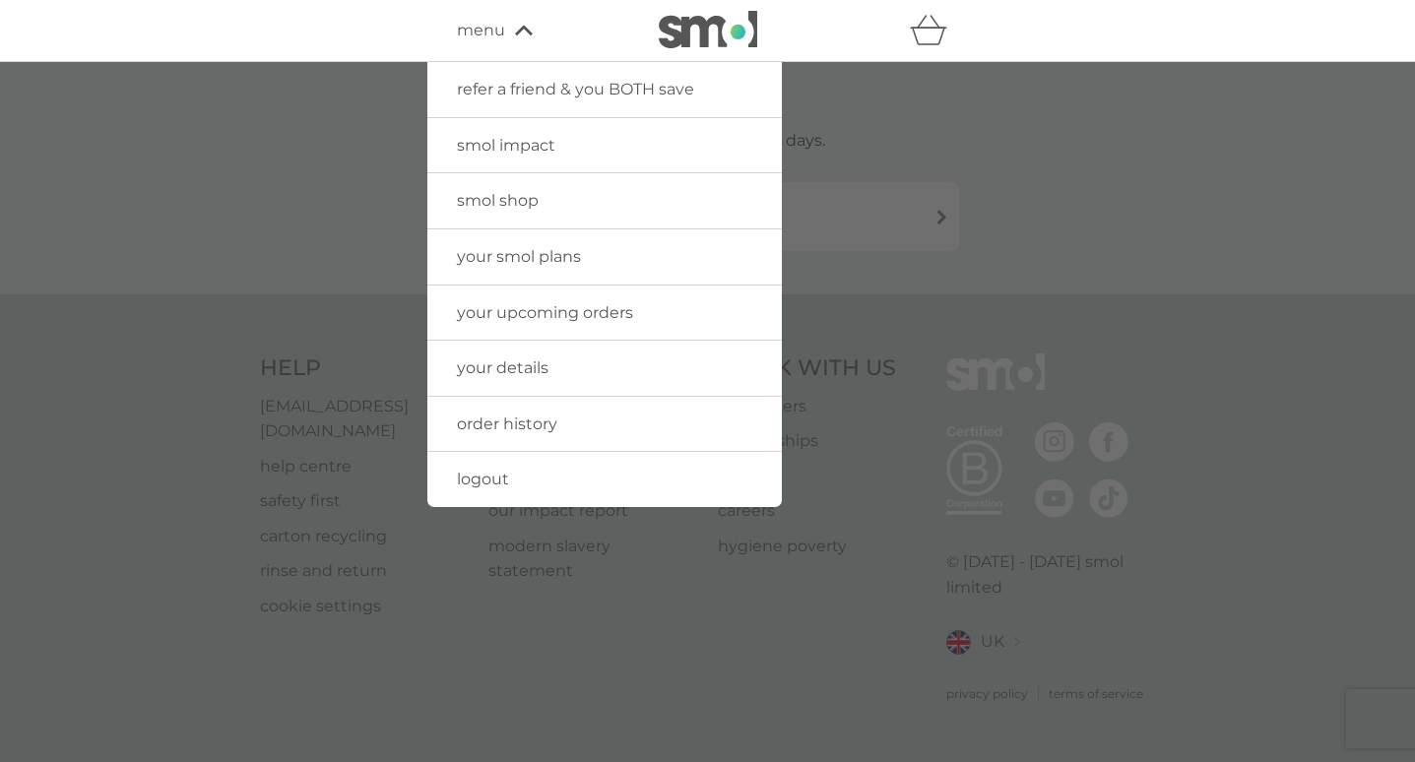
click at [534, 259] on span "your smol plans" at bounding box center [519, 256] width 124 height 19
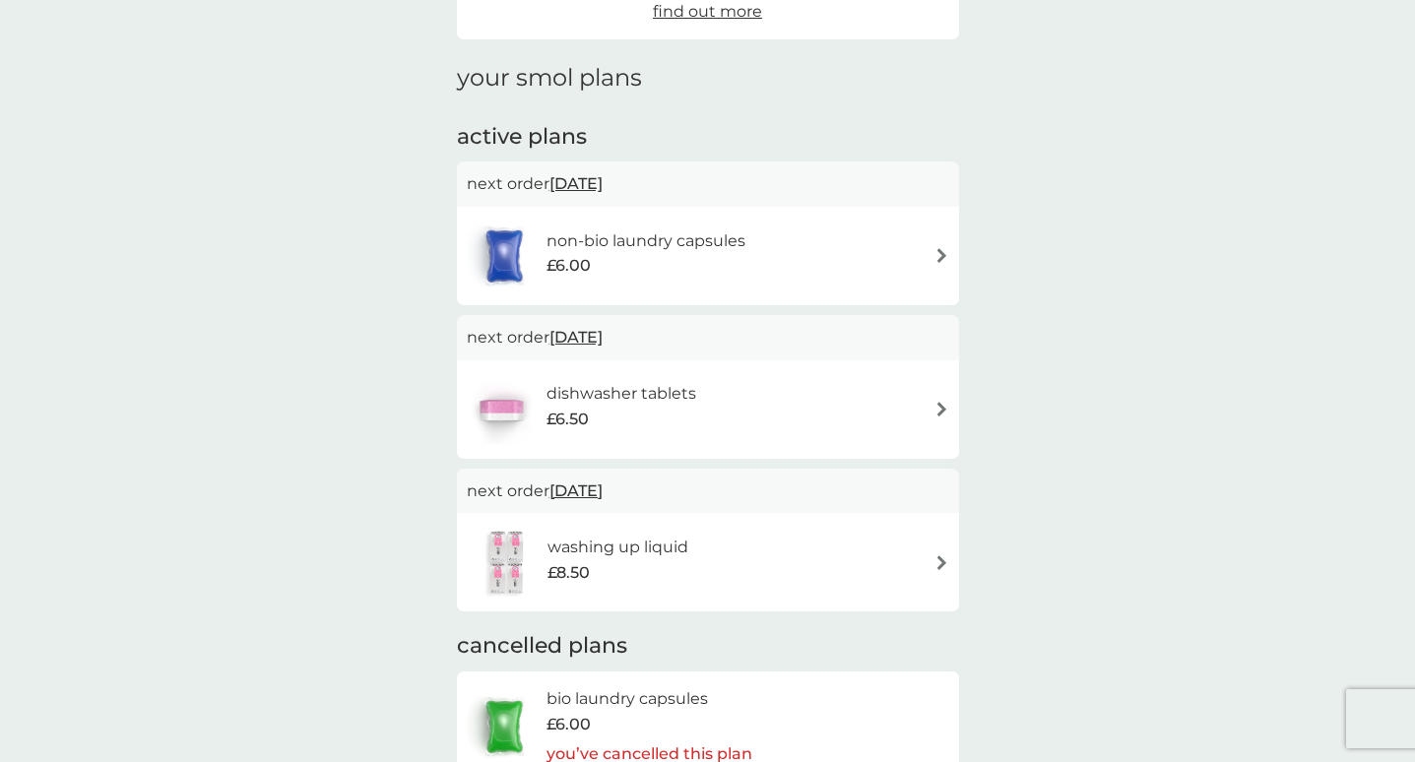
scroll to position [217, 0]
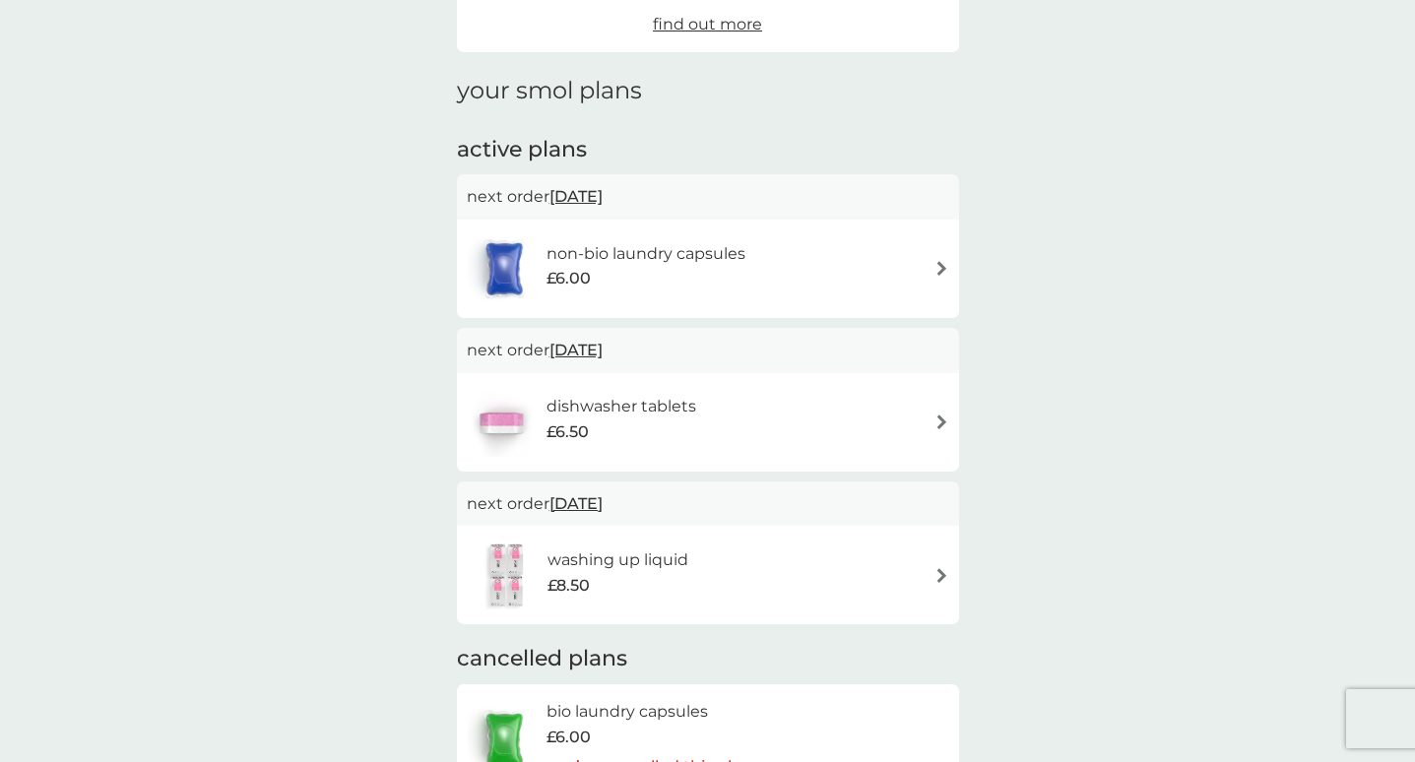
click at [711, 253] on h6 "non-bio laundry capsules" at bounding box center [645, 254] width 199 height 26
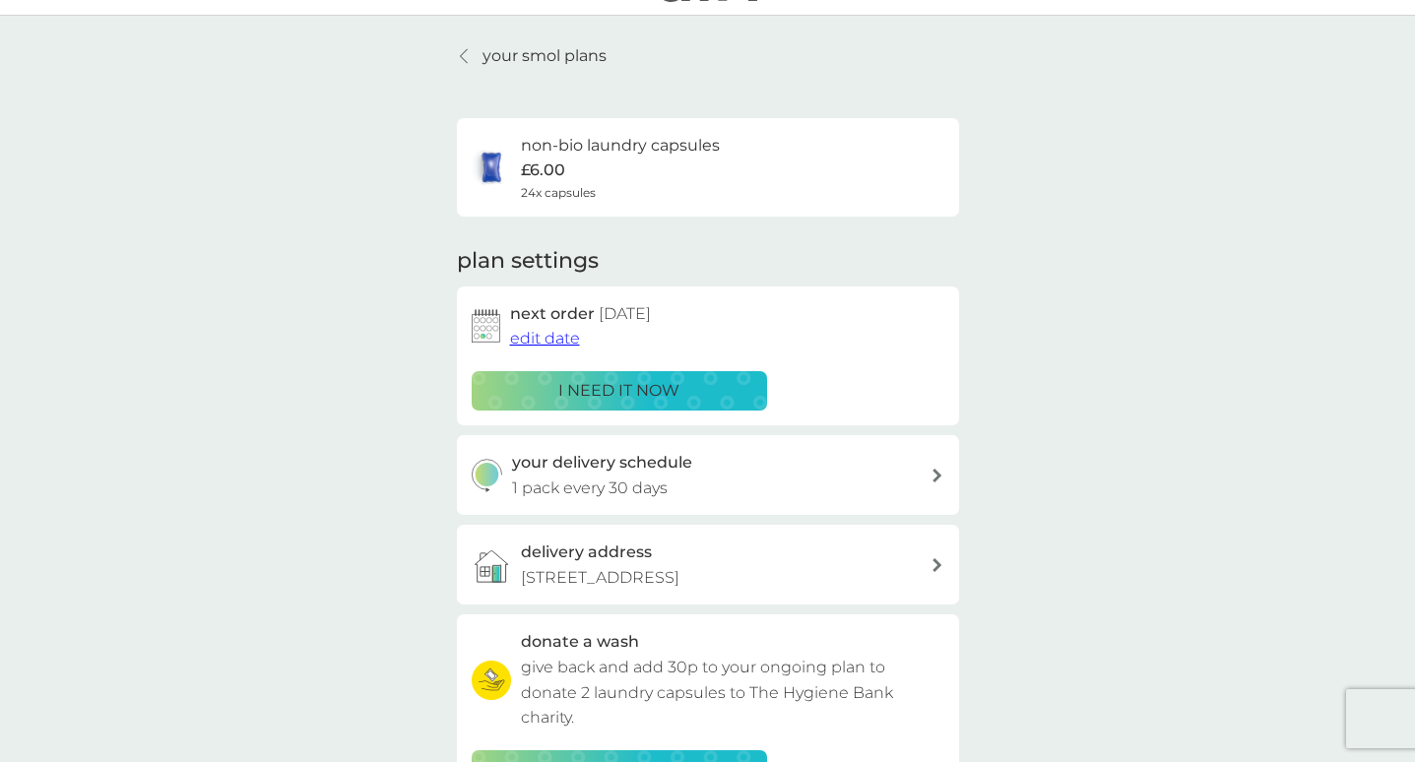
scroll to position [56, 0]
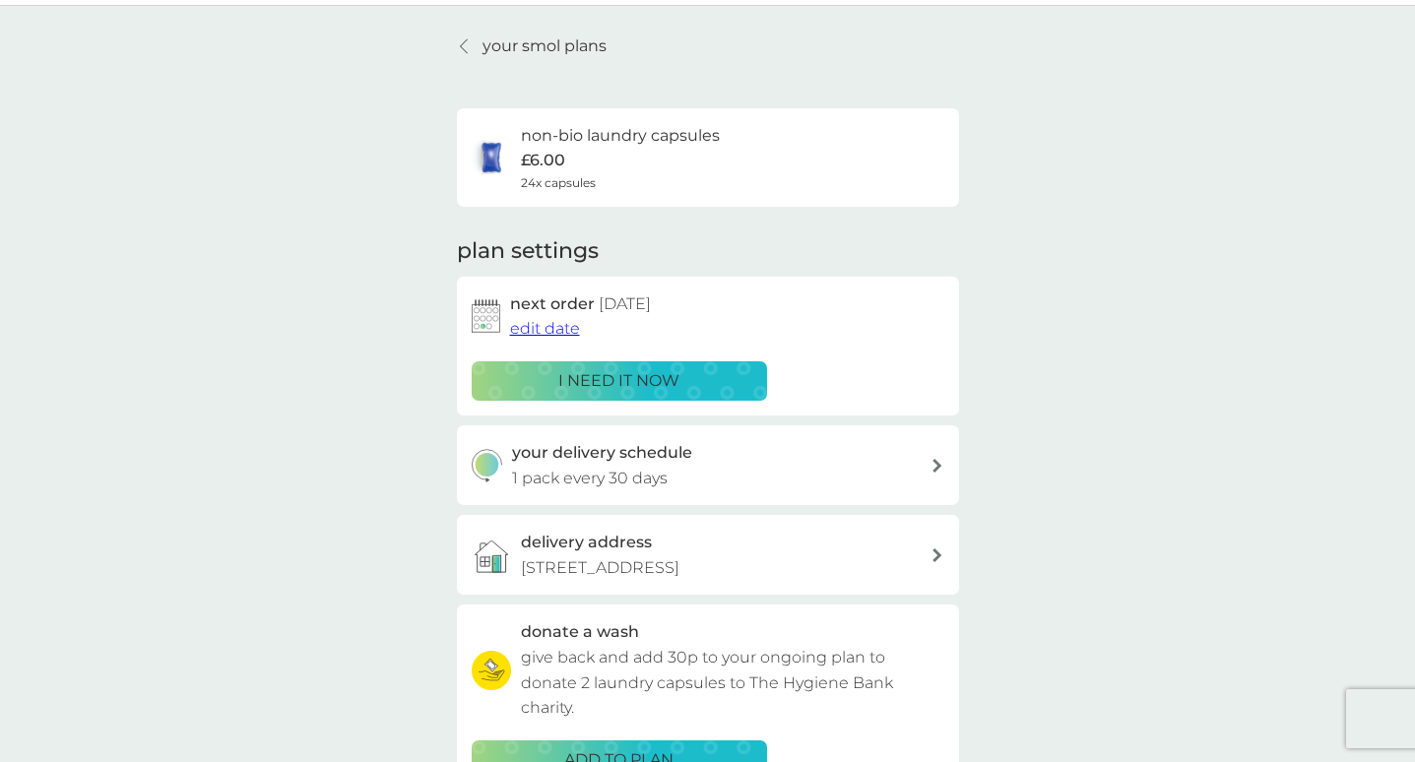
click at [542, 328] on span "edit date" at bounding box center [545, 328] width 70 height 19
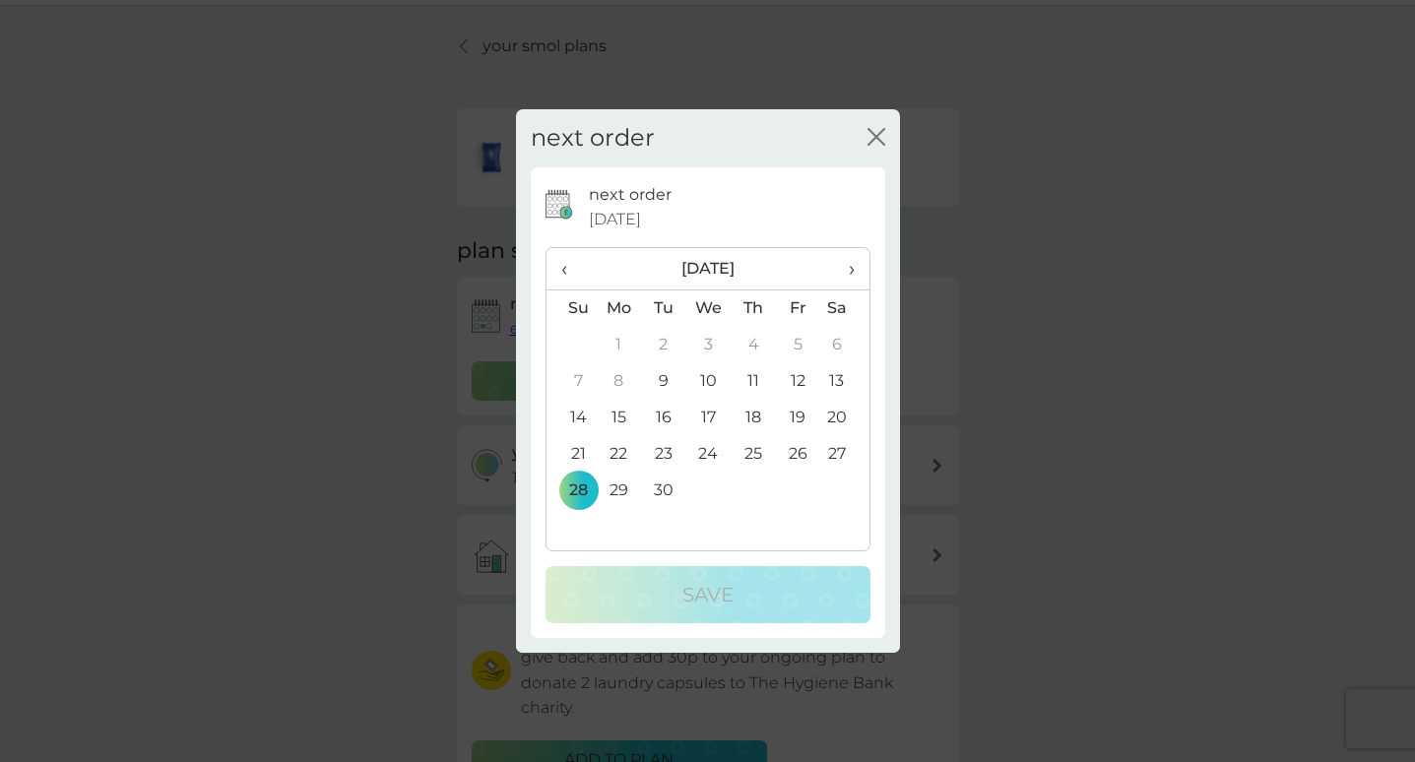
click at [851, 269] on span "›" at bounding box center [844, 268] width 20 height 41
click at [577, 370] on td "5" at bounding box center [571, 381] width 50 height 36
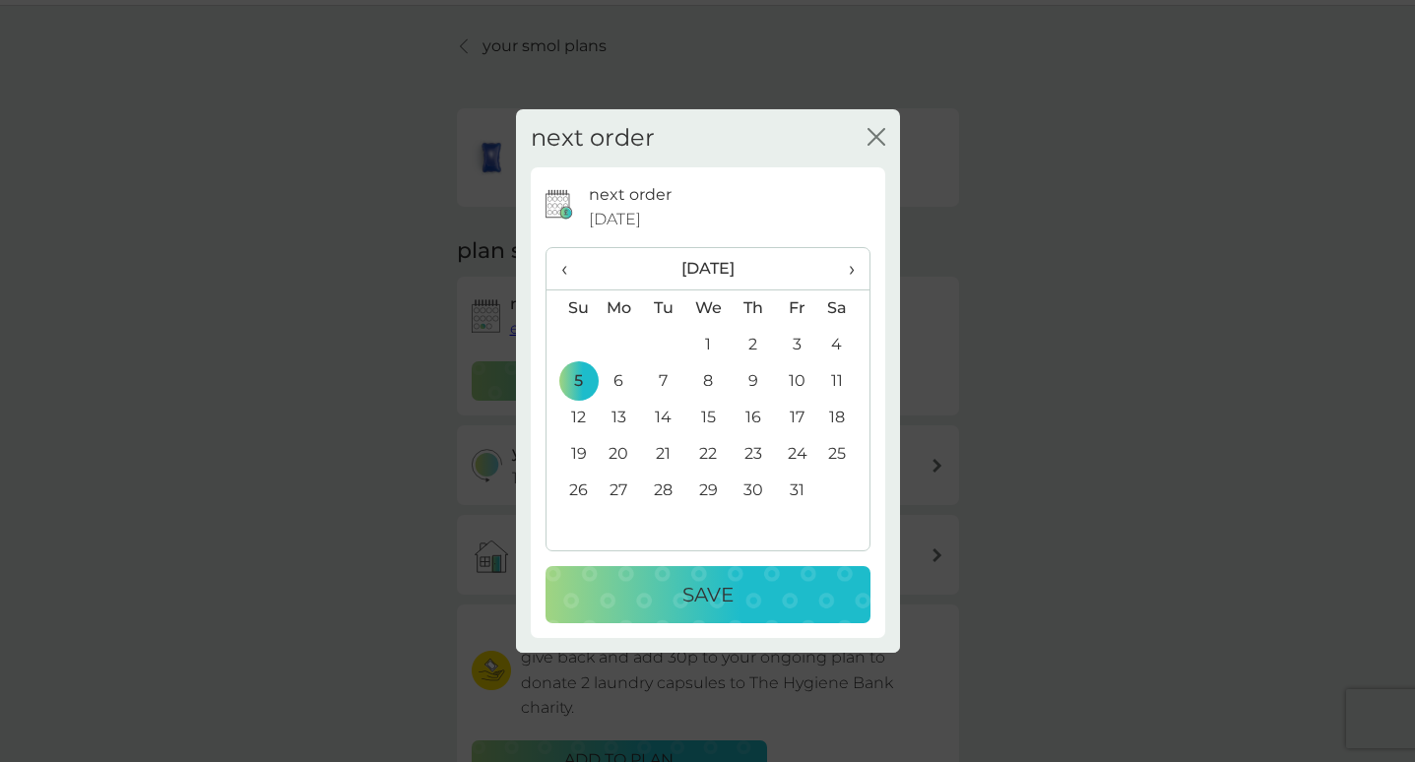
click at [721, 574] on button "Save" at bounding box center [707, 594] width 325 height 57
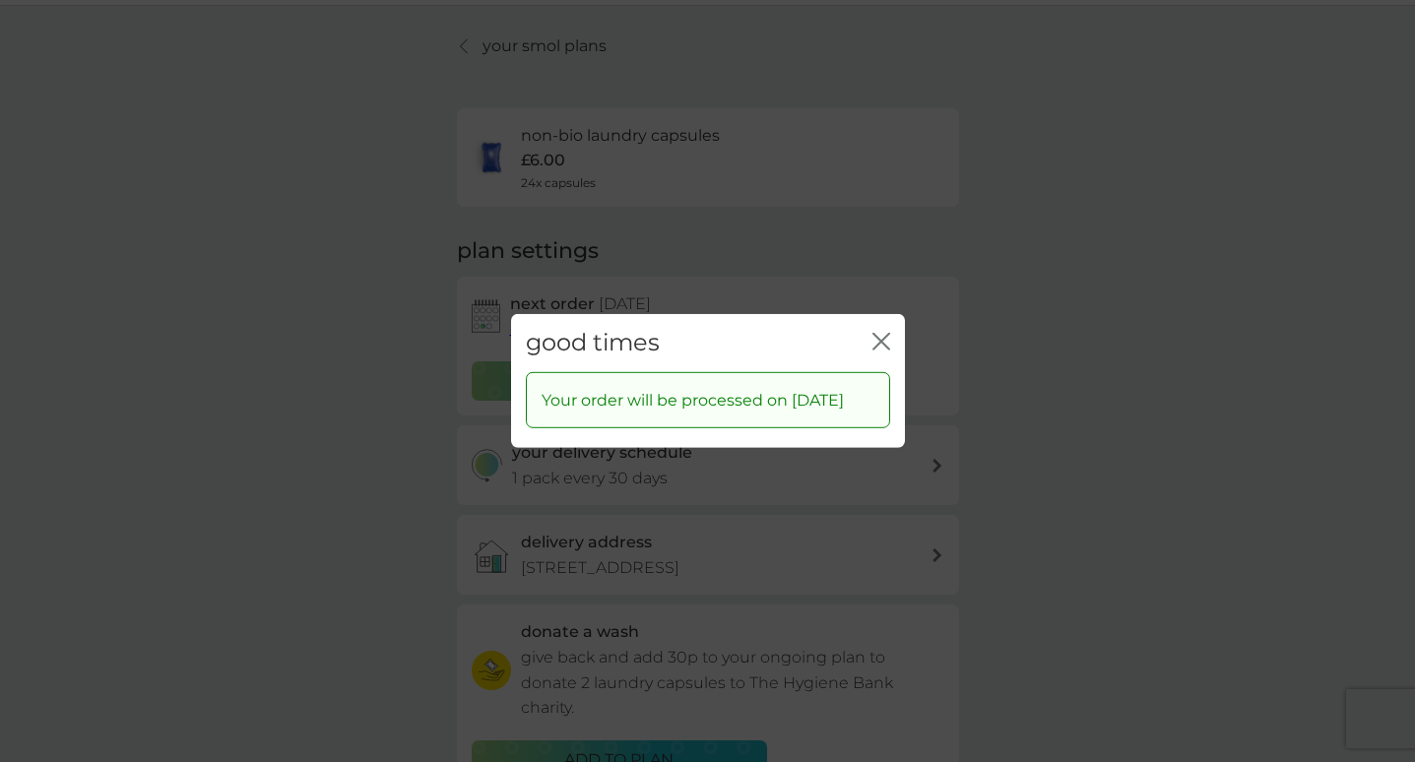
click at [882, 334] on icon "close" at bounding box center [885, 342] width 8 height 16
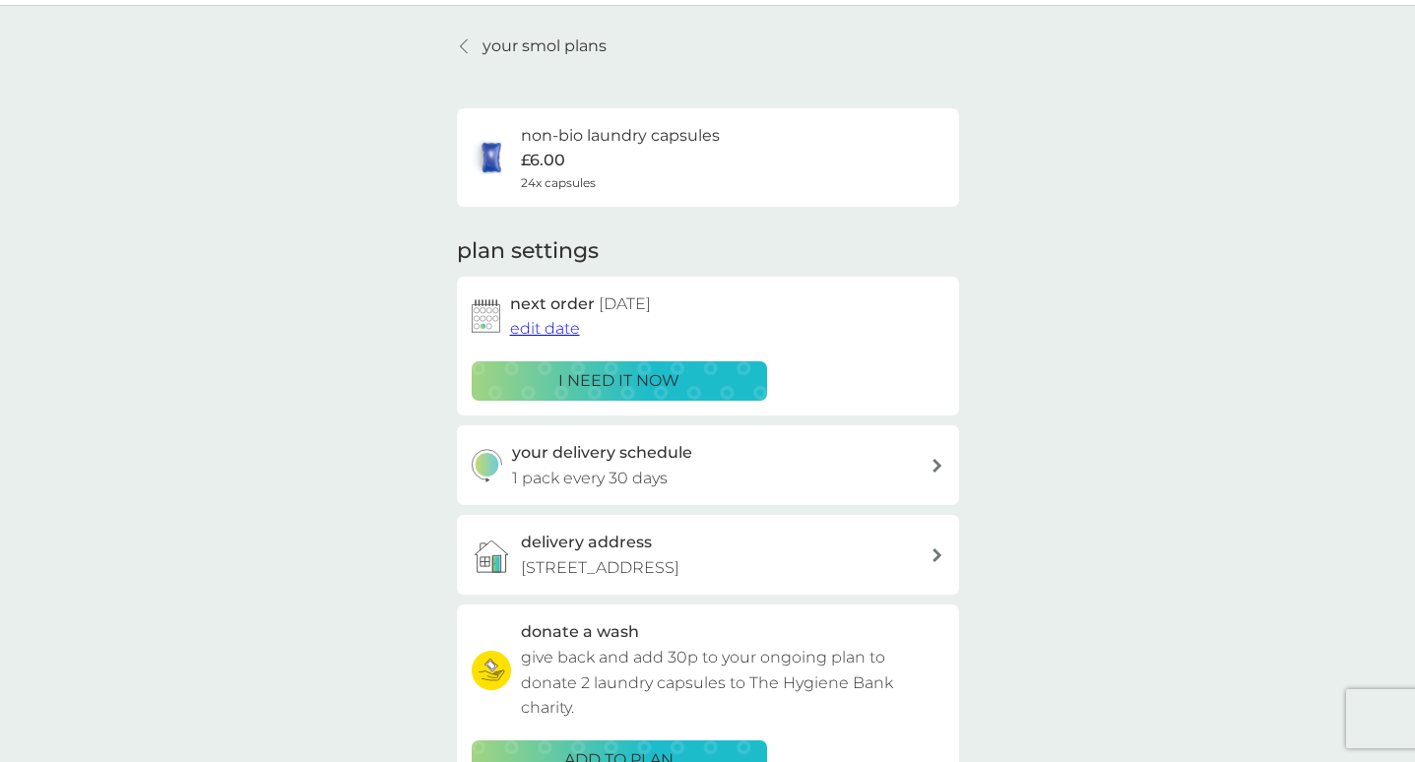
click at [774, 453] on div "your delivery schedule 1 pack every 30 days" at bounding box center [721, 465] width 418 height 50
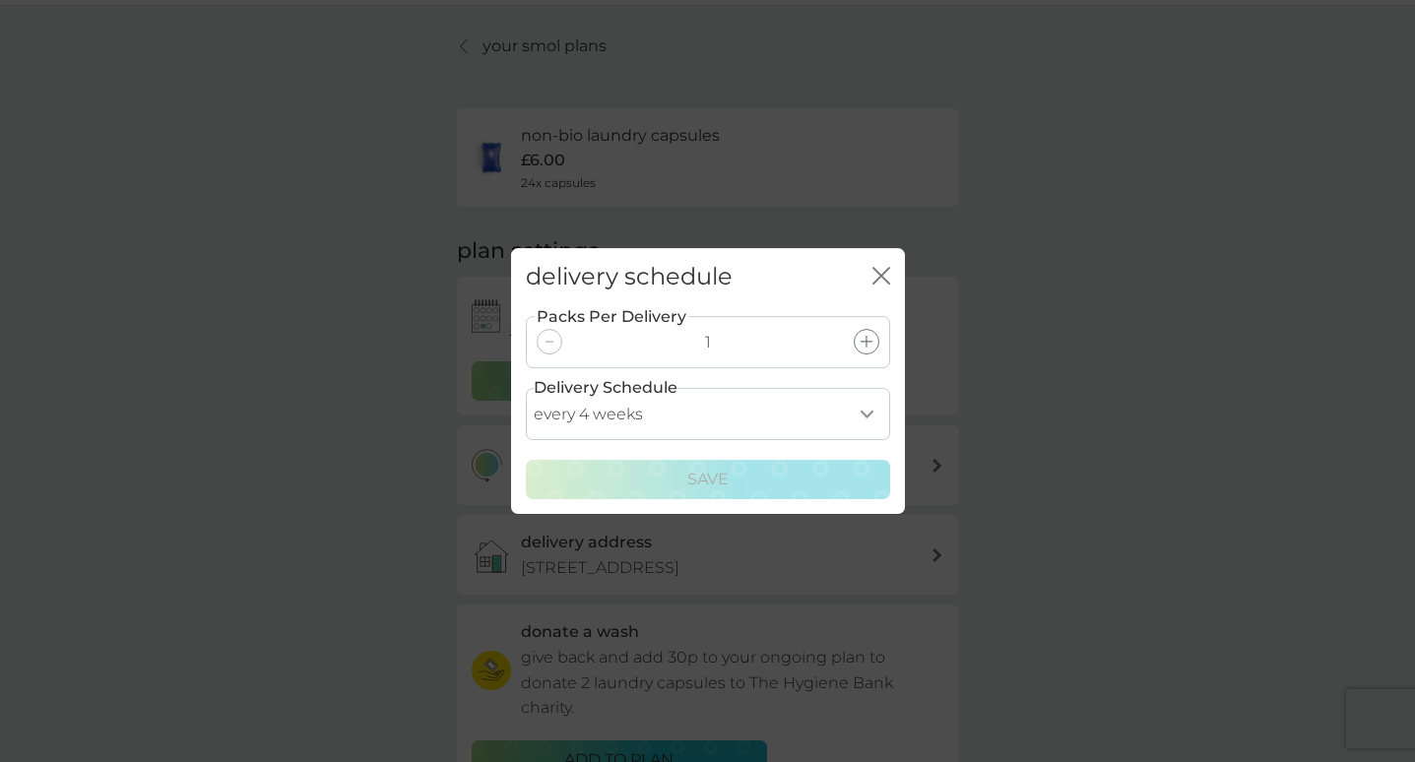
select select "42"
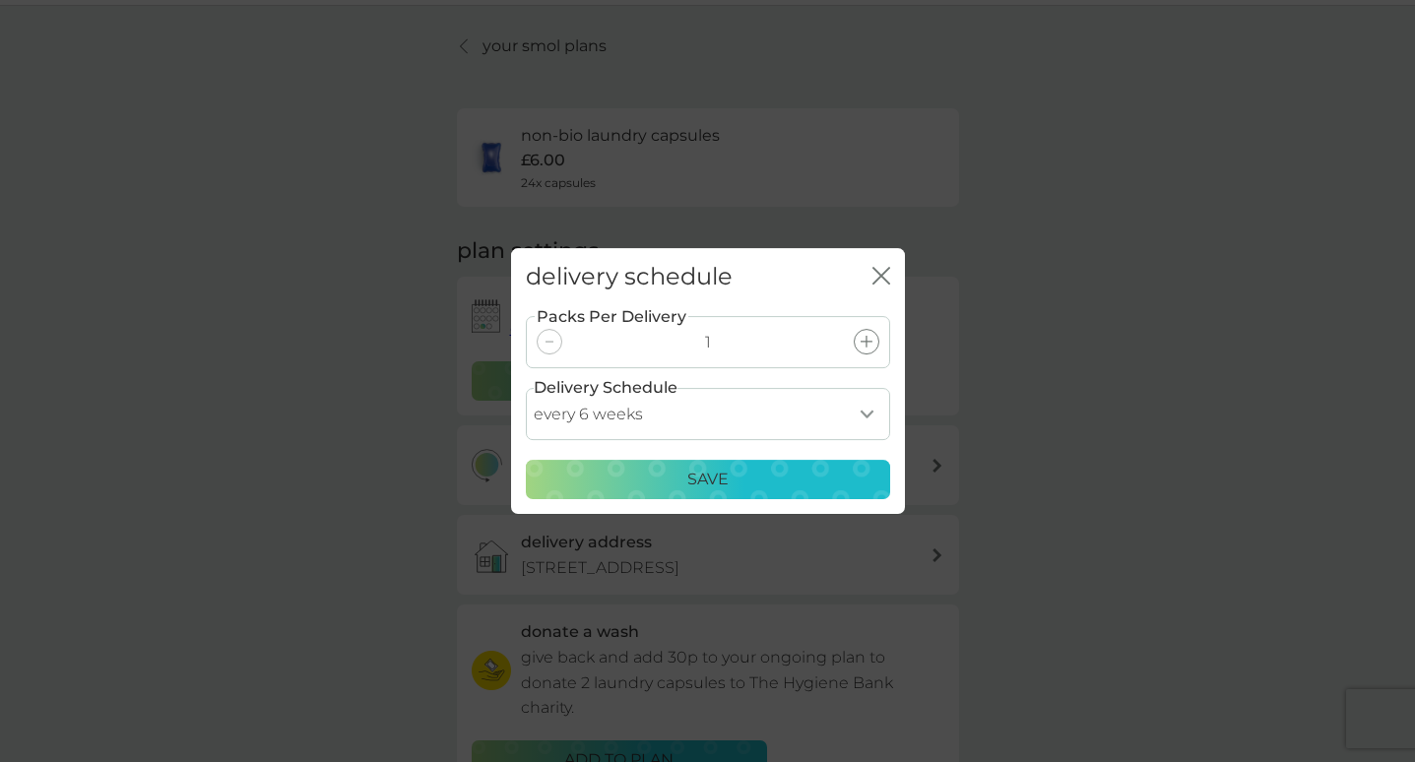
click at [719, 474] on p "Save" at bounding box center [707, 480] width 41 height 26
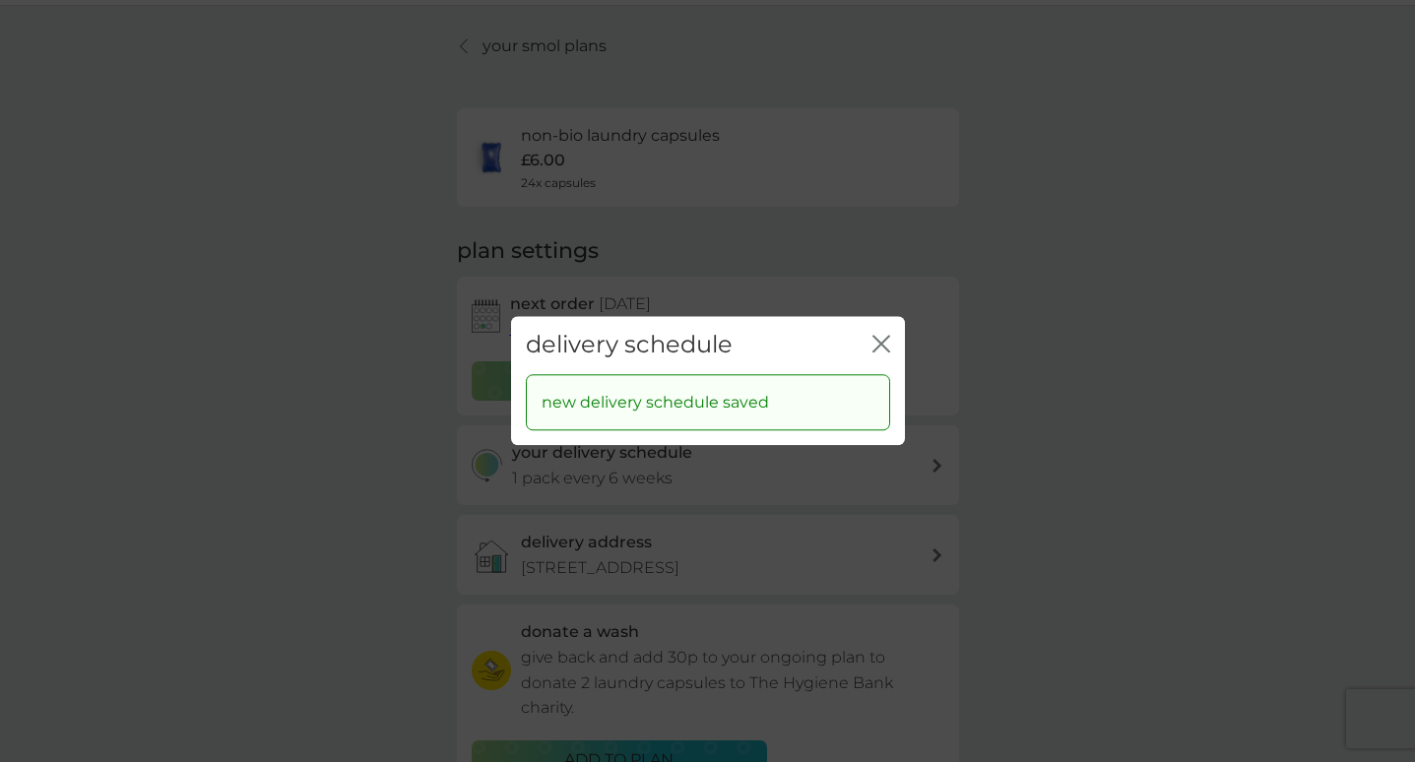
click at [884, 346] on icon "close" at bounding box center [881, 344] width 18 height 18
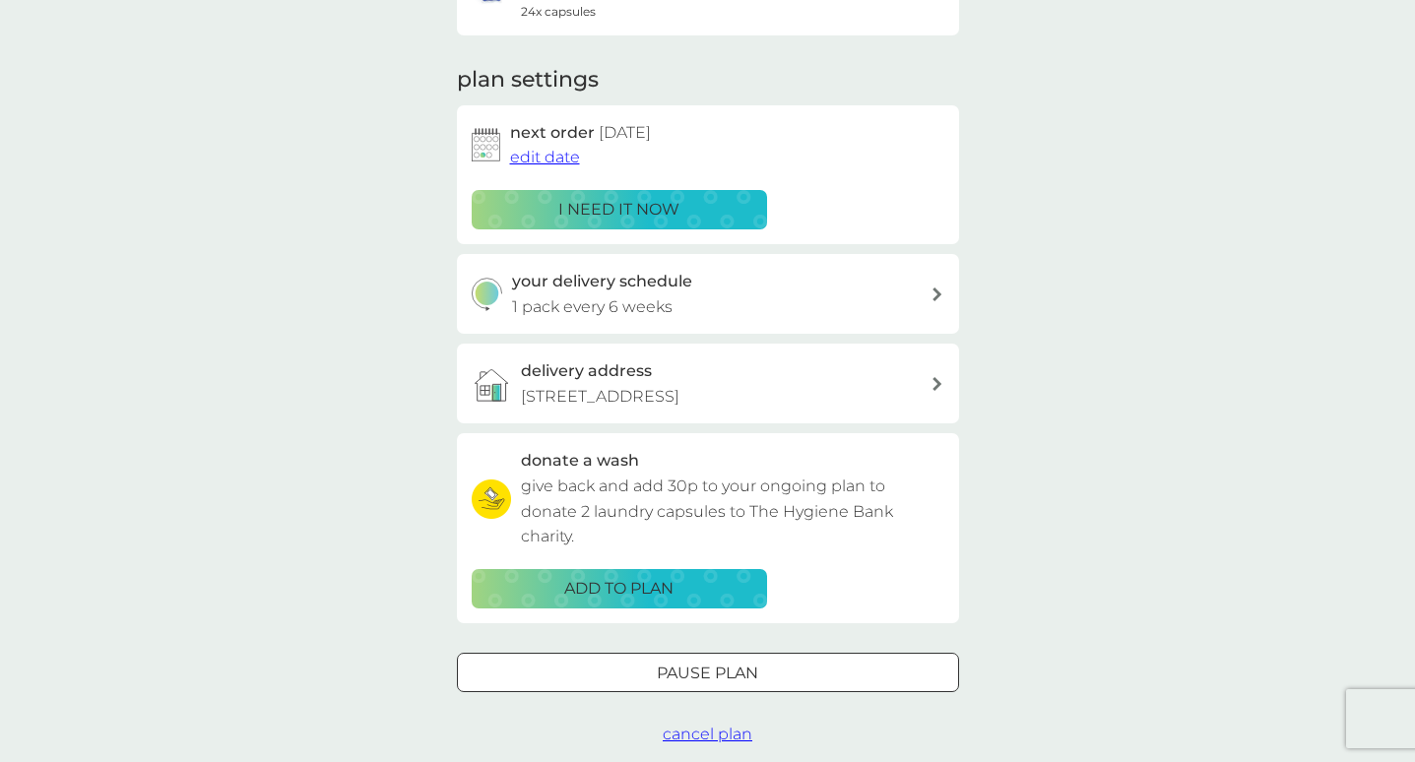
scroll to position [228, 0]
click at [661, 280] on h3 "your delivery schedule" at bounding box center [602, 281] width 180 height 26
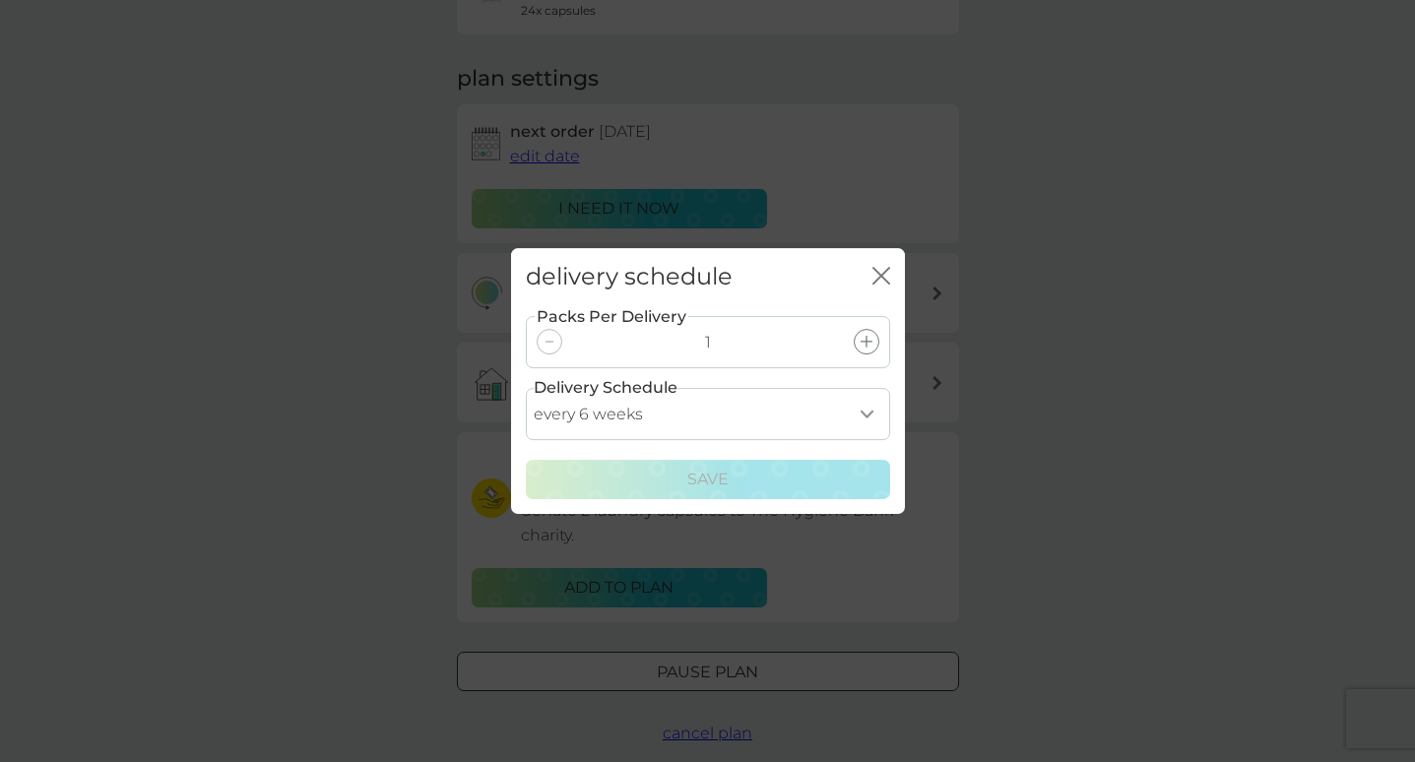
select select "35"
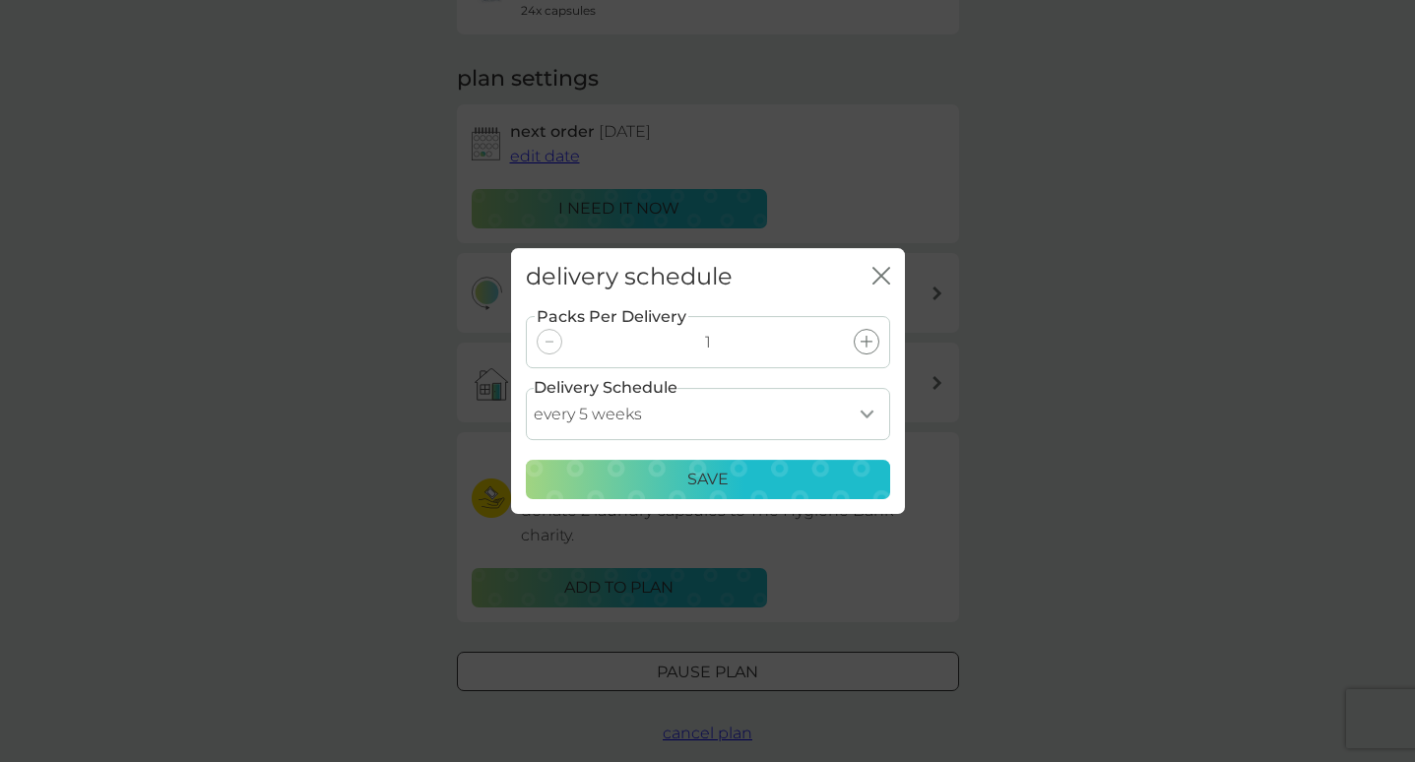
click at [728, 479] on p "Save" at bounding box center [707, 480] width 41 height 26
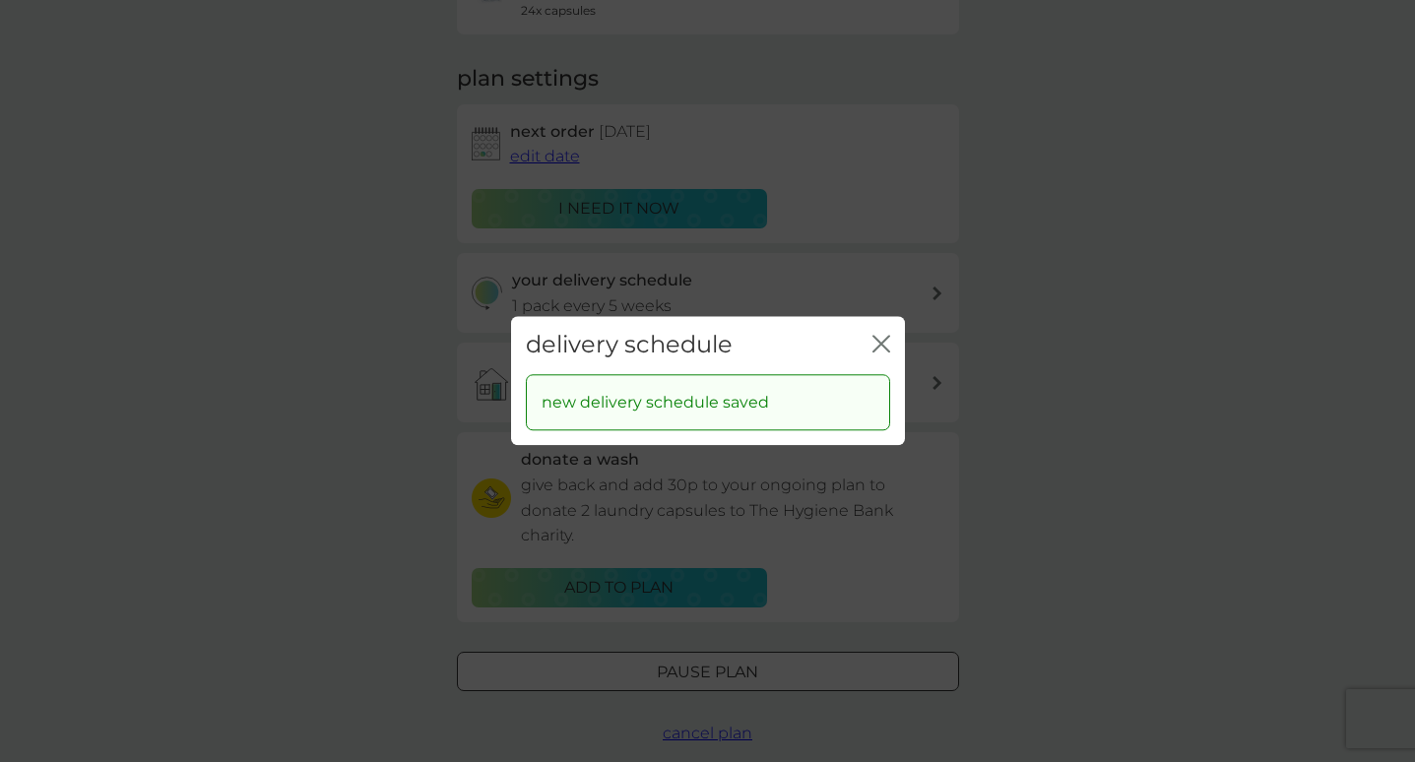
click at [875, 344] on icon "close" at bounding box center [881, 344] width 18 height 18
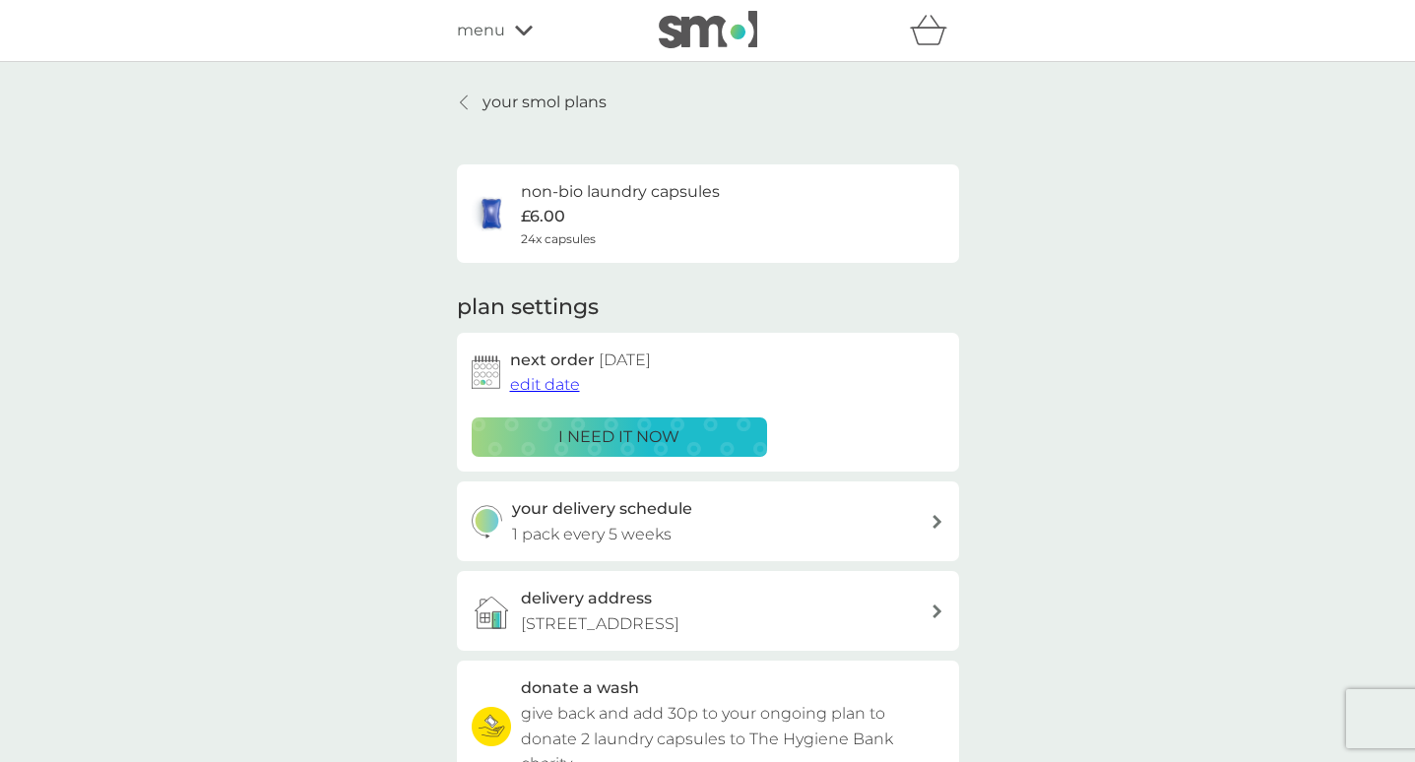
scroll to position [0, 0]
click at [526, 105] on p "your smol plans" at bounding box center [544, 103] width 124 height 26
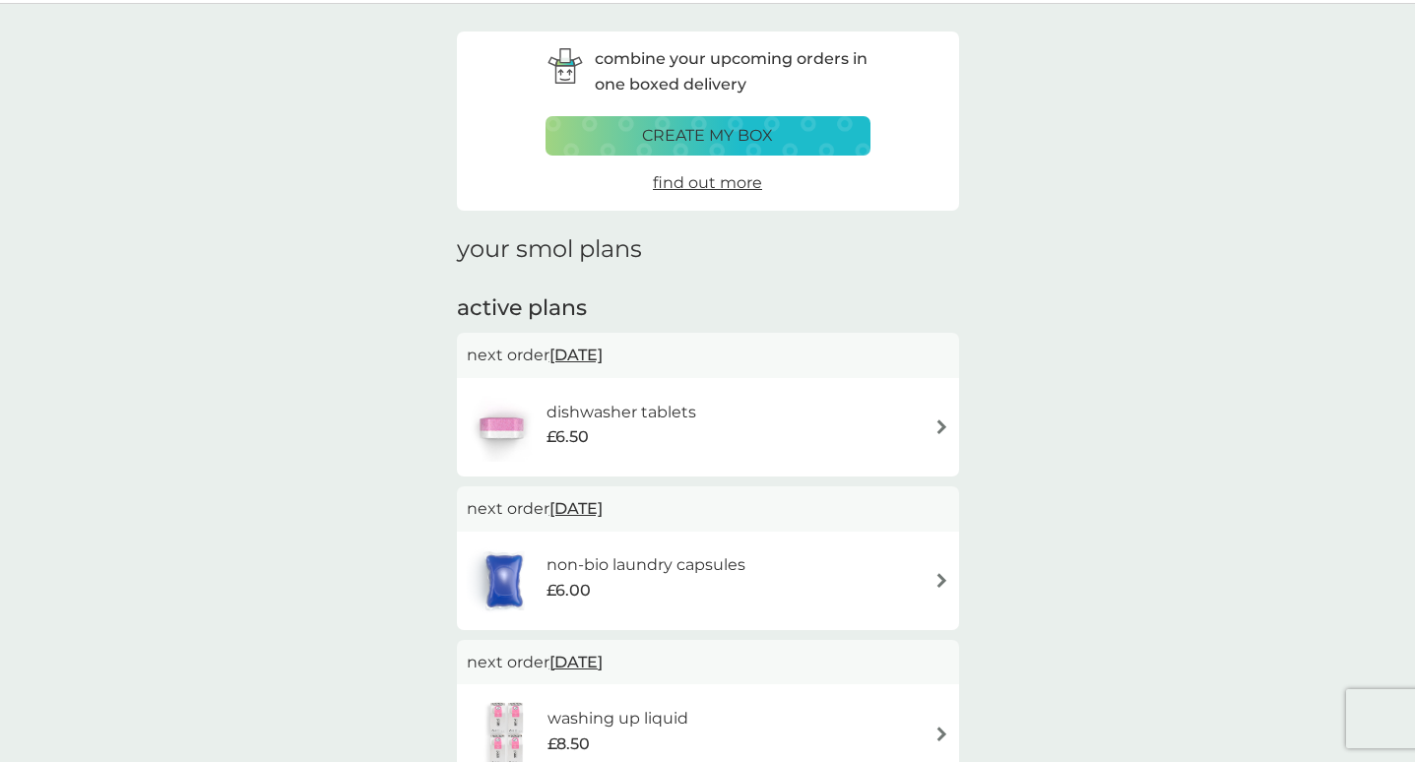
scroll to position [63, 0]
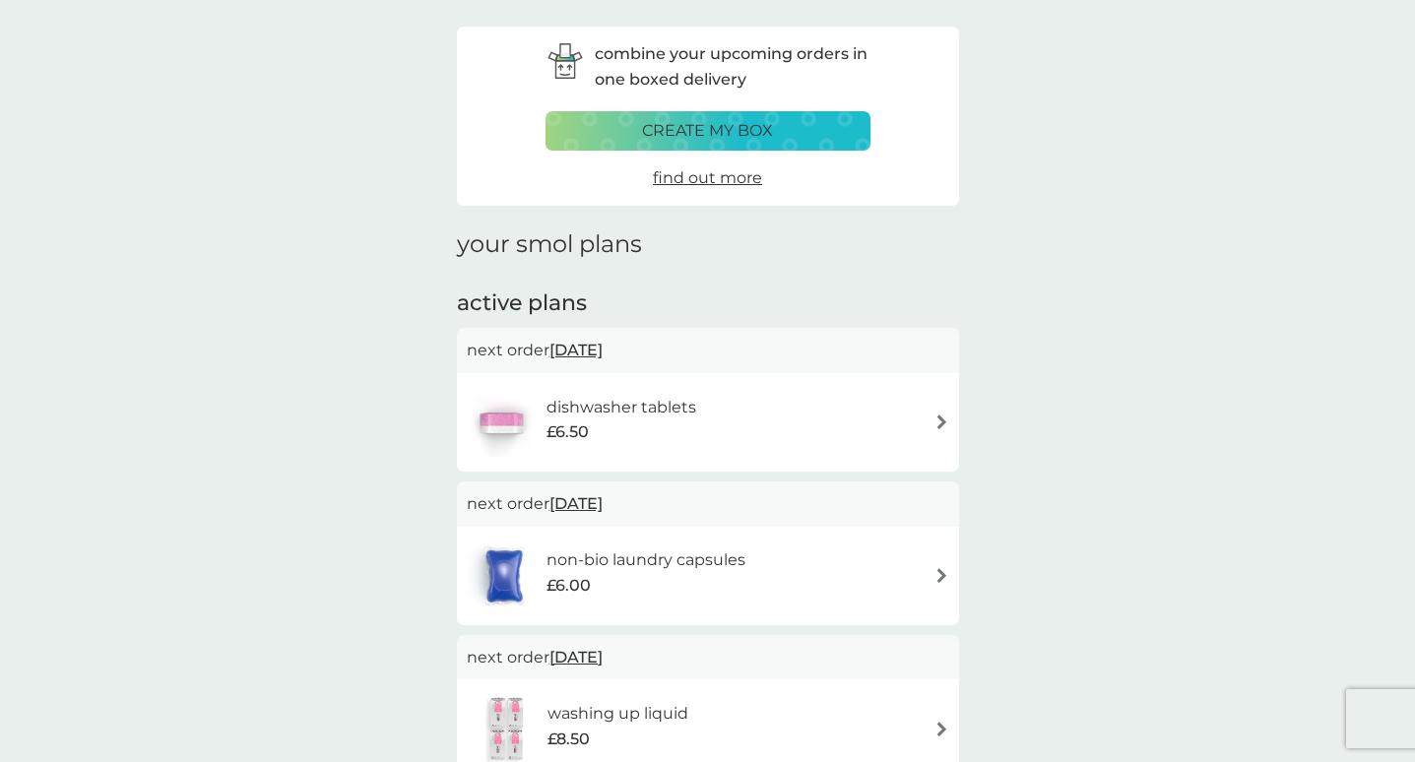
click at [880, 415] on div "dishwasher tablets £6.50" at bounding box center [708, 422] width 482 height 69
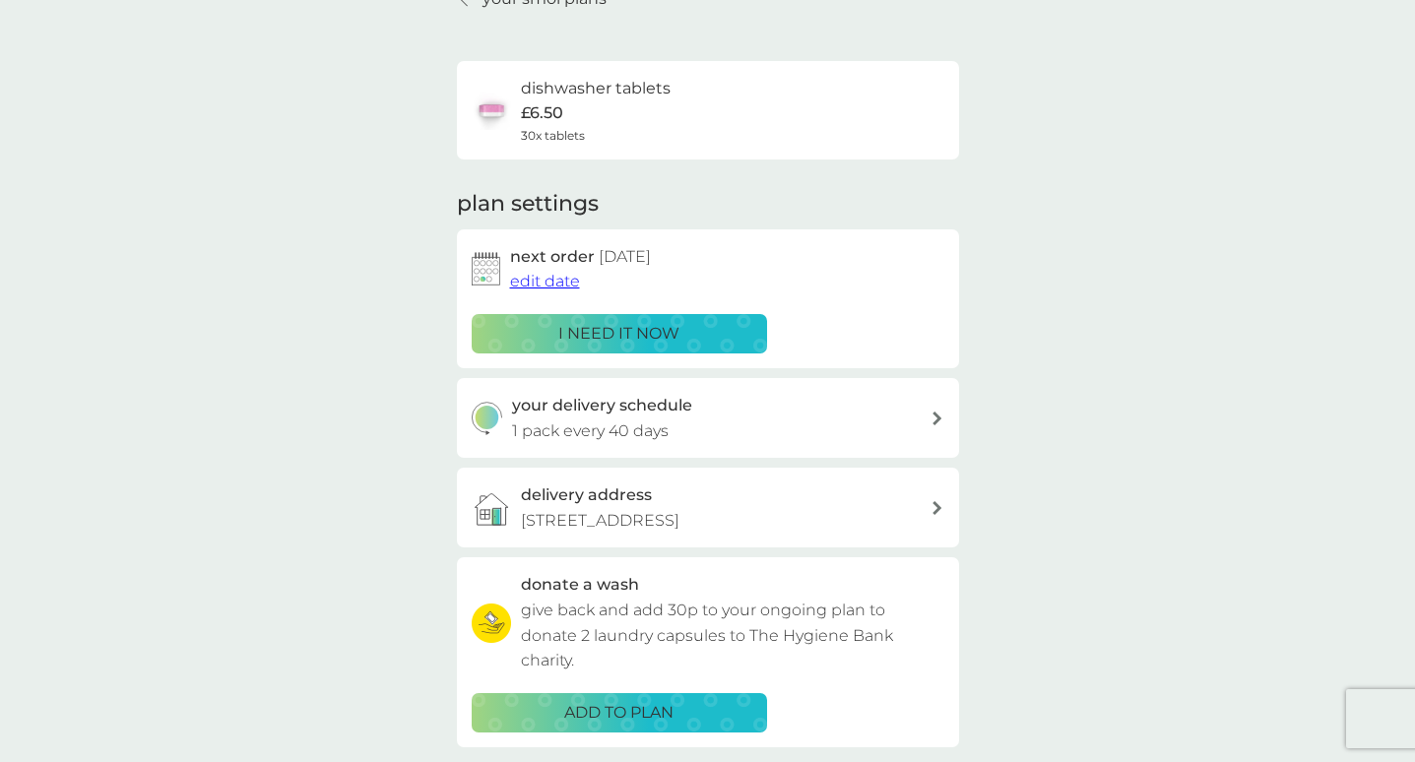
scroll to position [113, 0]
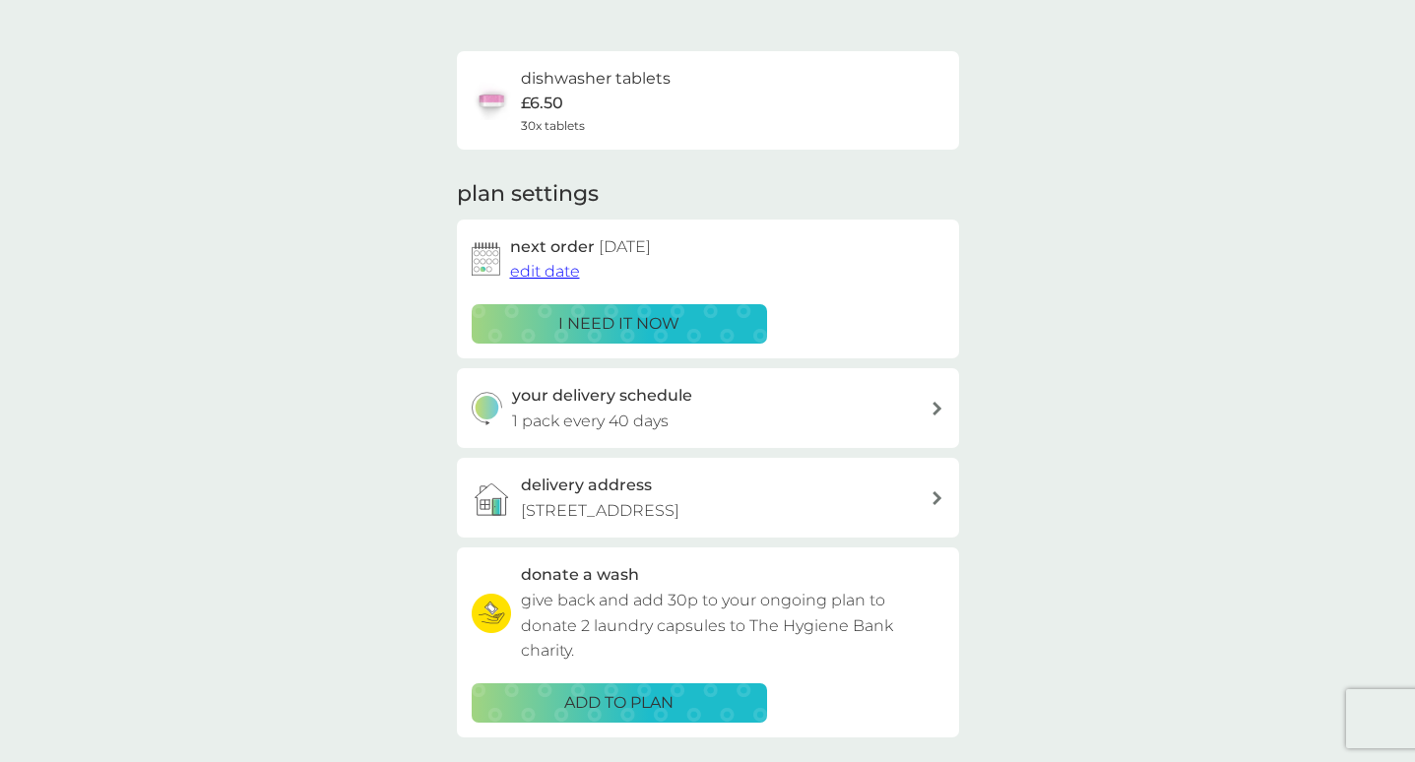
click at [765, 399] on div "your delivery schedule 1 pack every 40 days" at bounding box center [721, 408] width 418 height 50
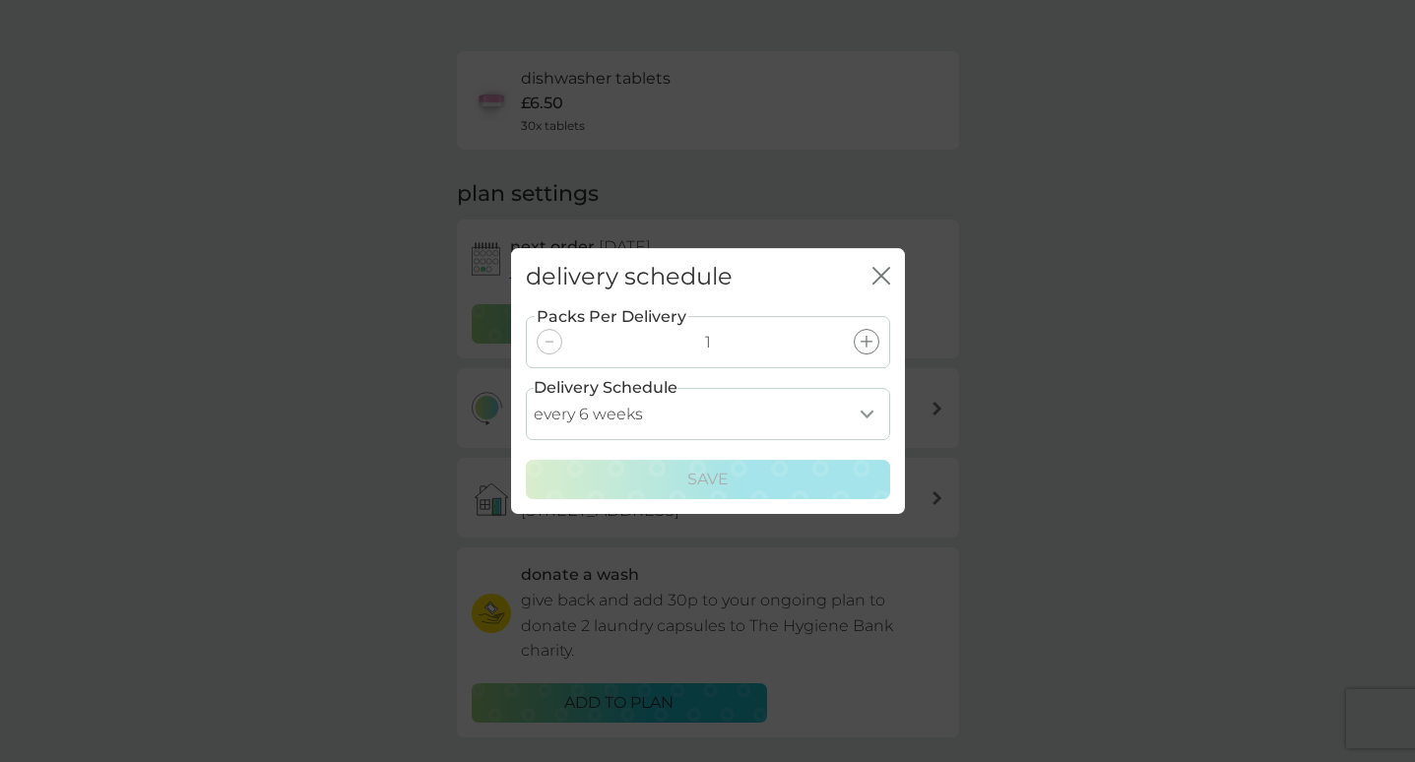
select select "35"
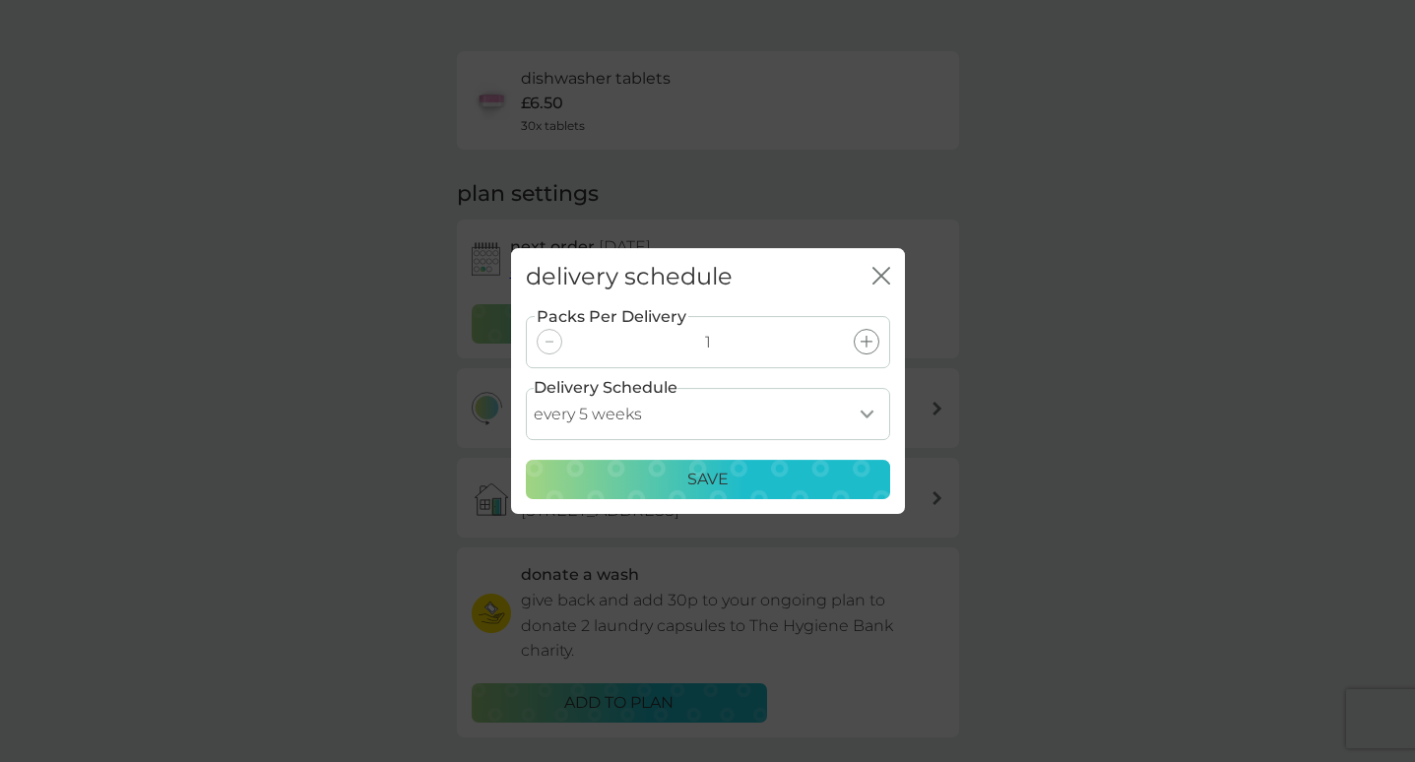
click at [696, 477] on p "Save" at bounding box center [707, 480] width 41 height 26
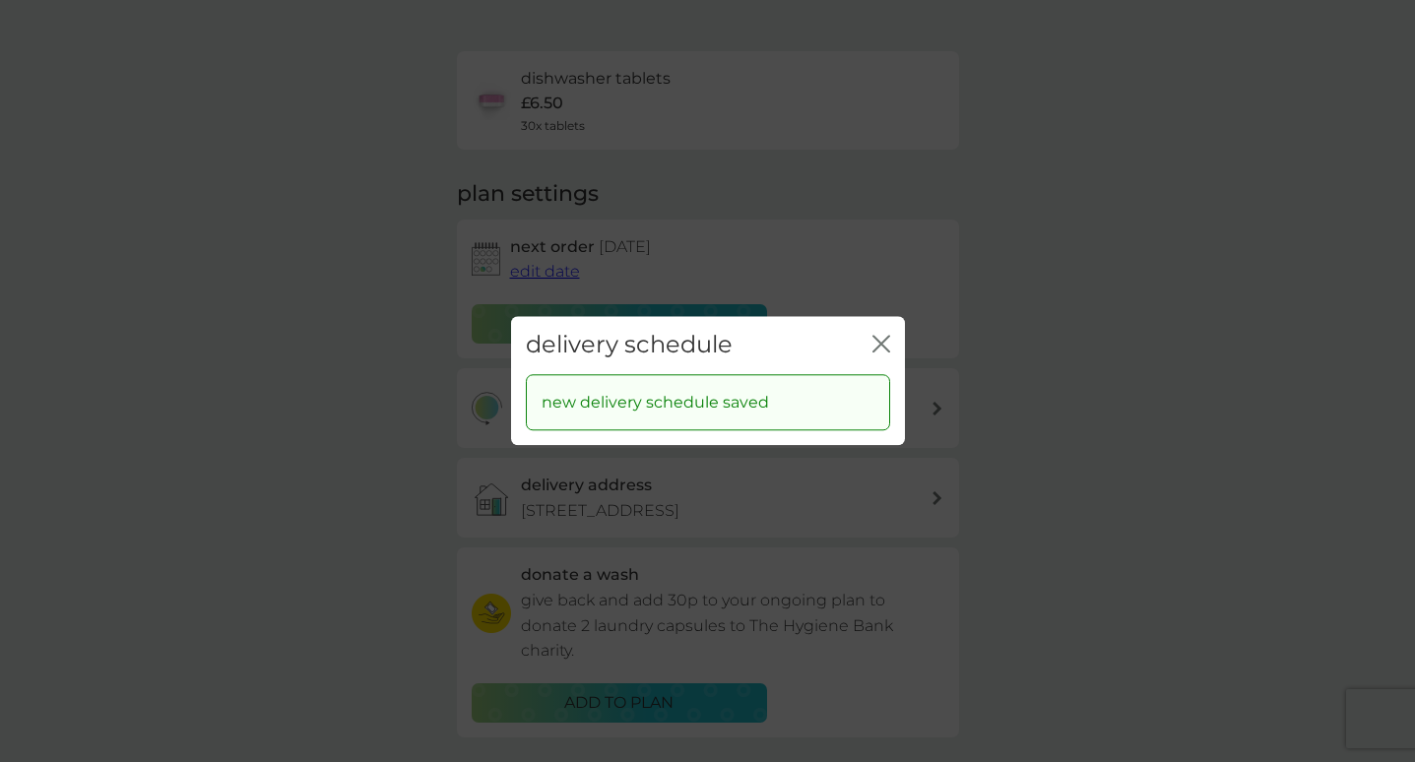
click at [882, 347] on icon "close" at bounding box center [885, 344] width 8 height 16
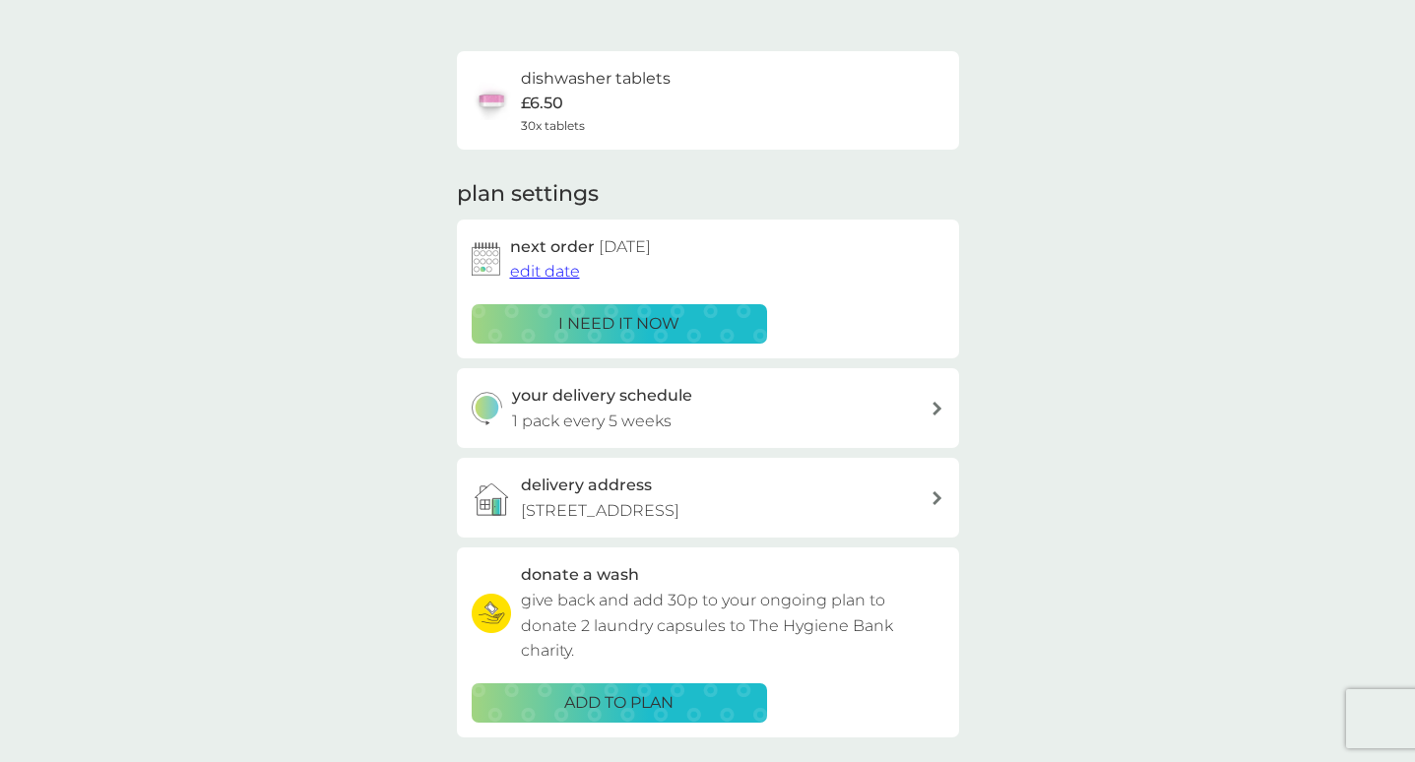
click at [556, 272] on span "edit date" at bounding box center [545, 271] width 70 height 19
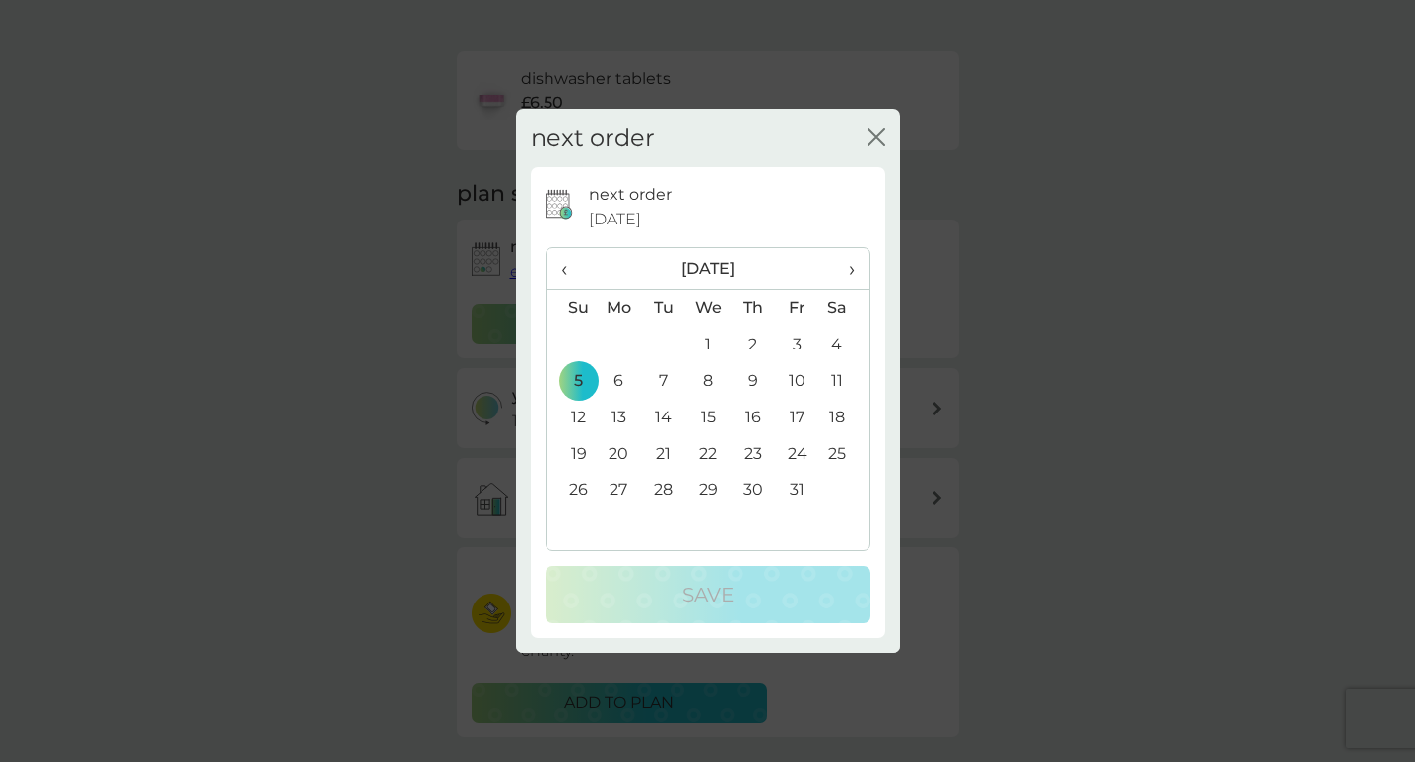
click at [798, 383] on td "10" at bounding box center [797, 381] width 44 height 36
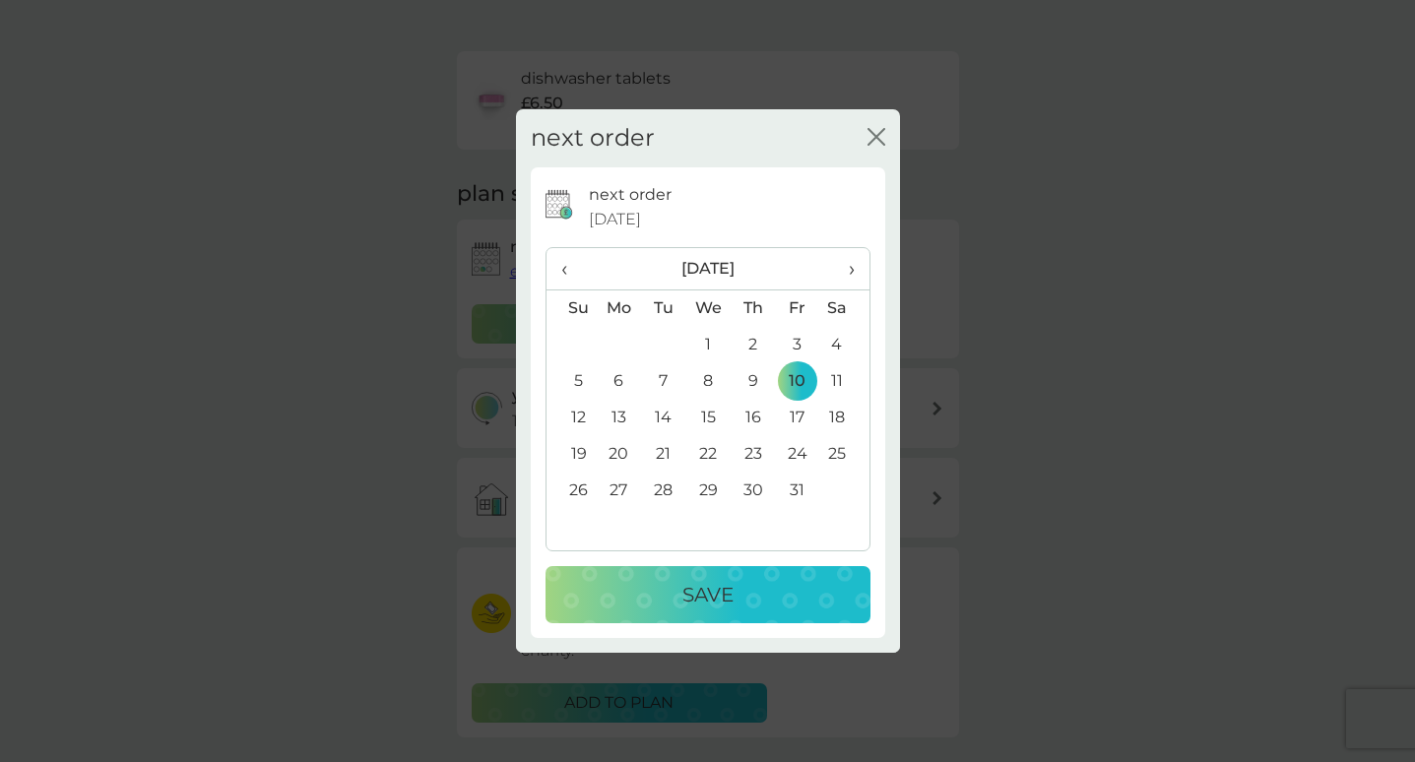
click at [737, 589] on div "Save" at bounding box center [708, 595] width 286 height 32
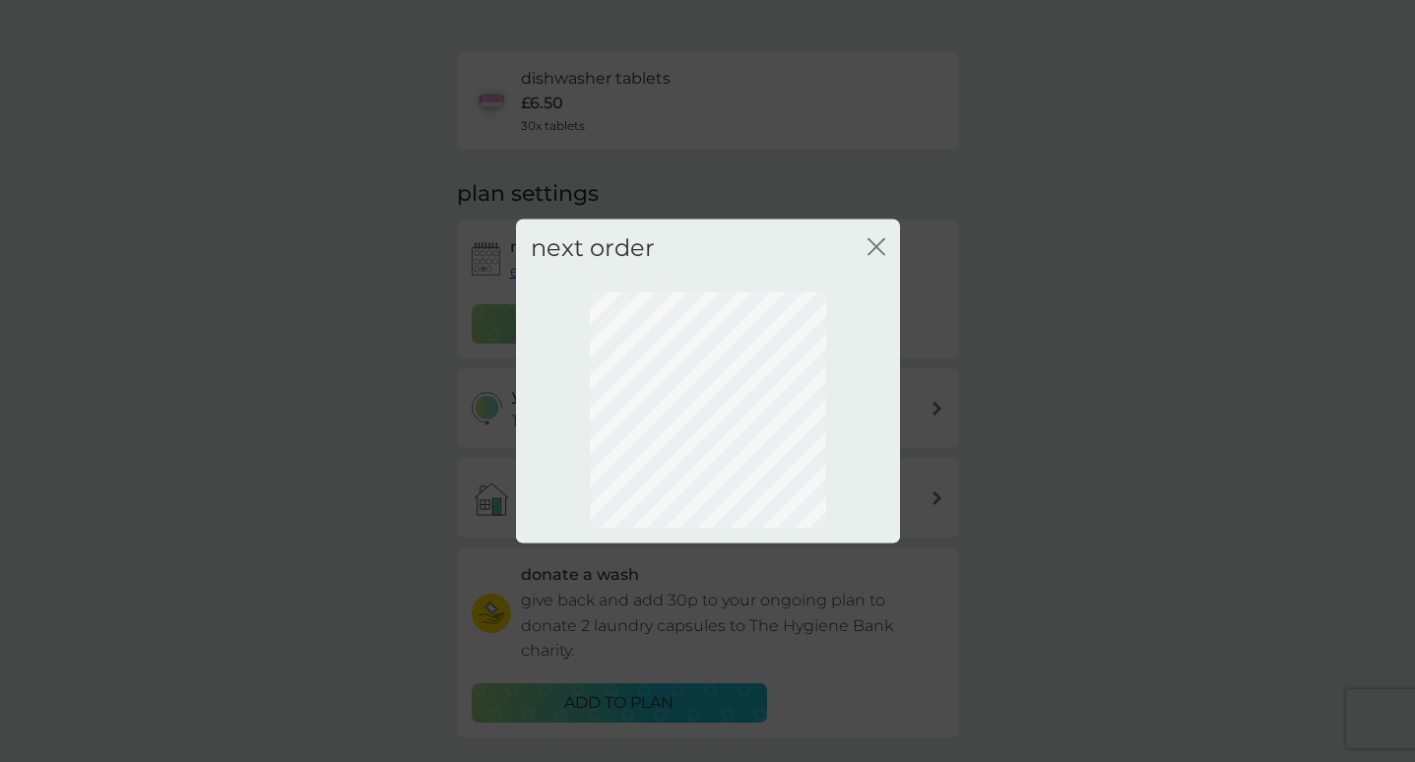
scroll to position [62, 0]
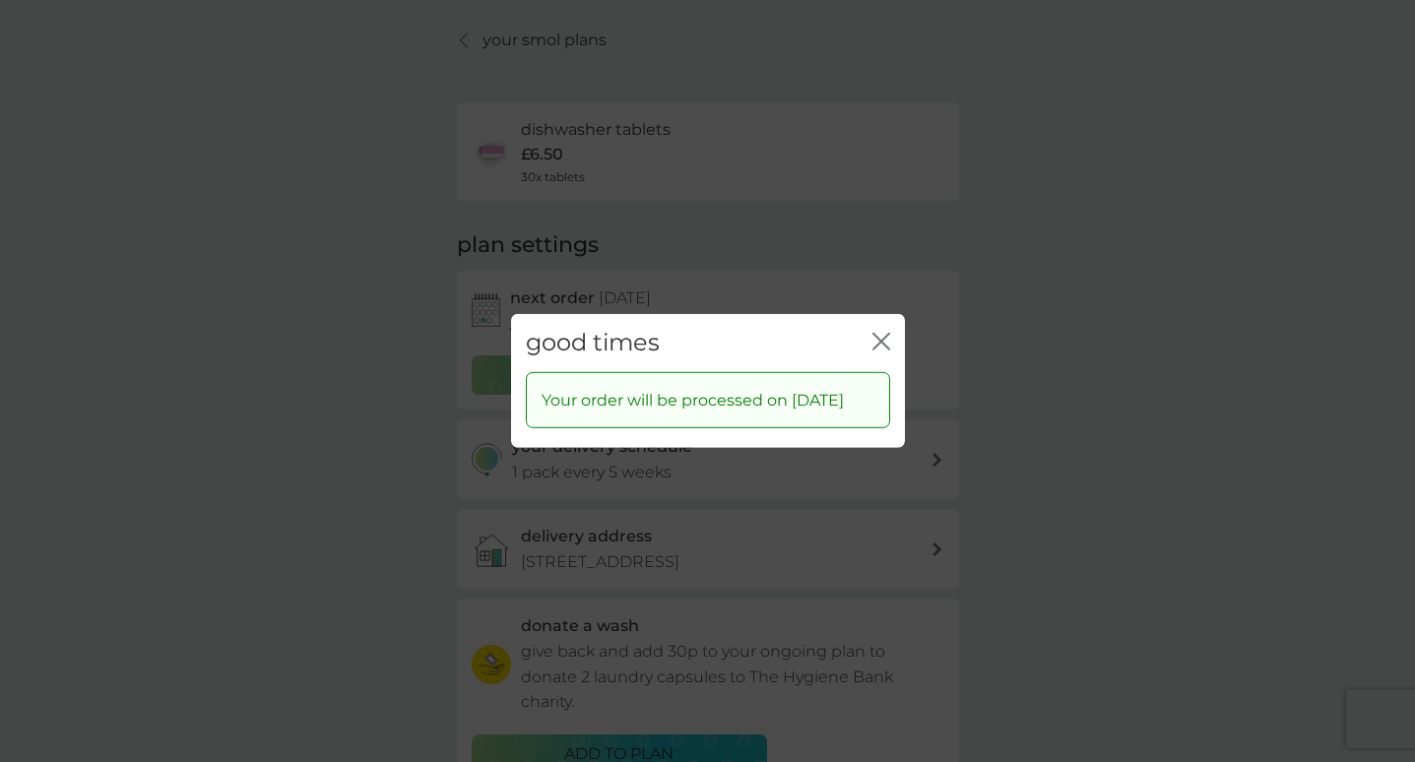
click at [882, 333] on icon "close" at bounding box center [881, 342] width 18 height 18
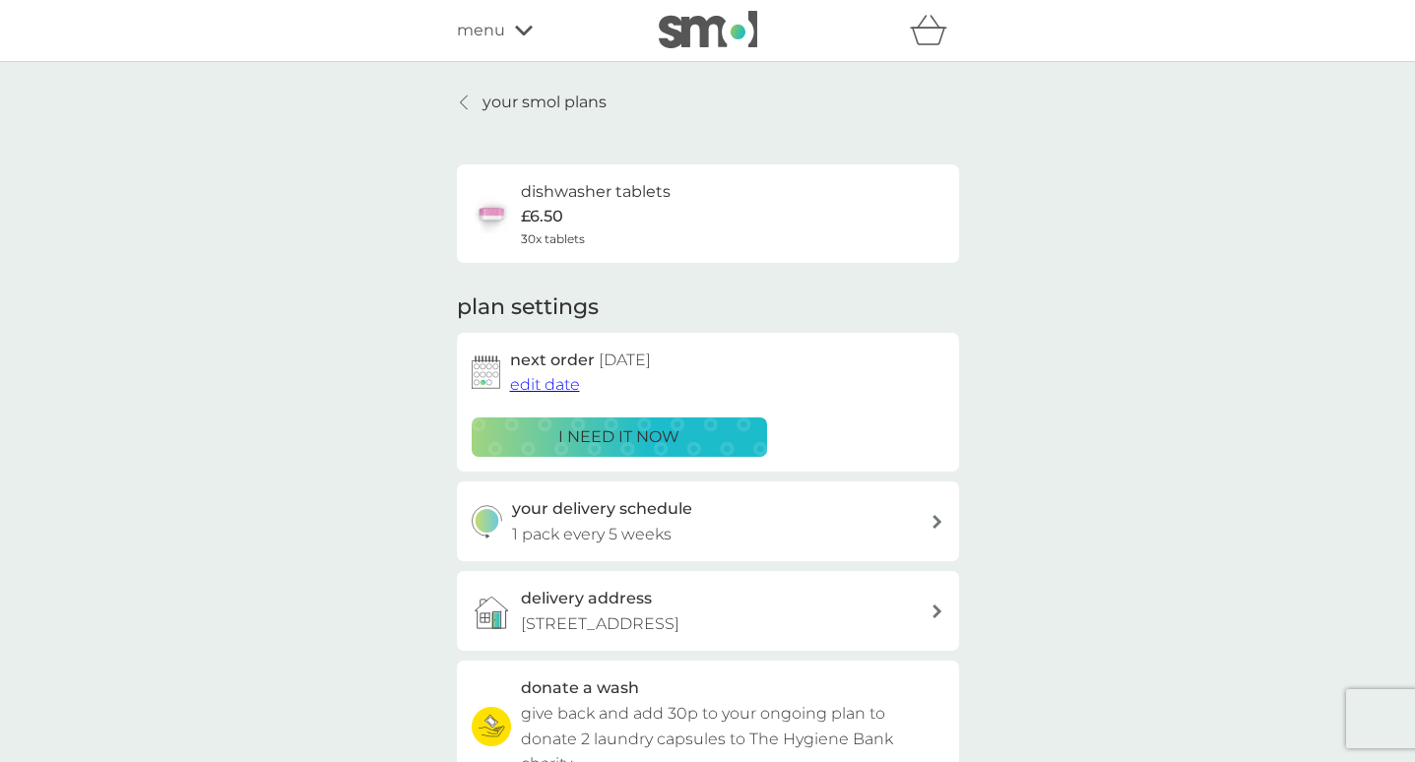
scroll to position [0, 0]
click at [556, 89] on div "your smol plans dishwasher tablets £6.50 30x tablets plan settings next order 1…" at bounding box center [707, 531] width 1415 height 939
click at [546, 100] on p "your smol plans" at bounding box center [544, 103] width 124 height 26
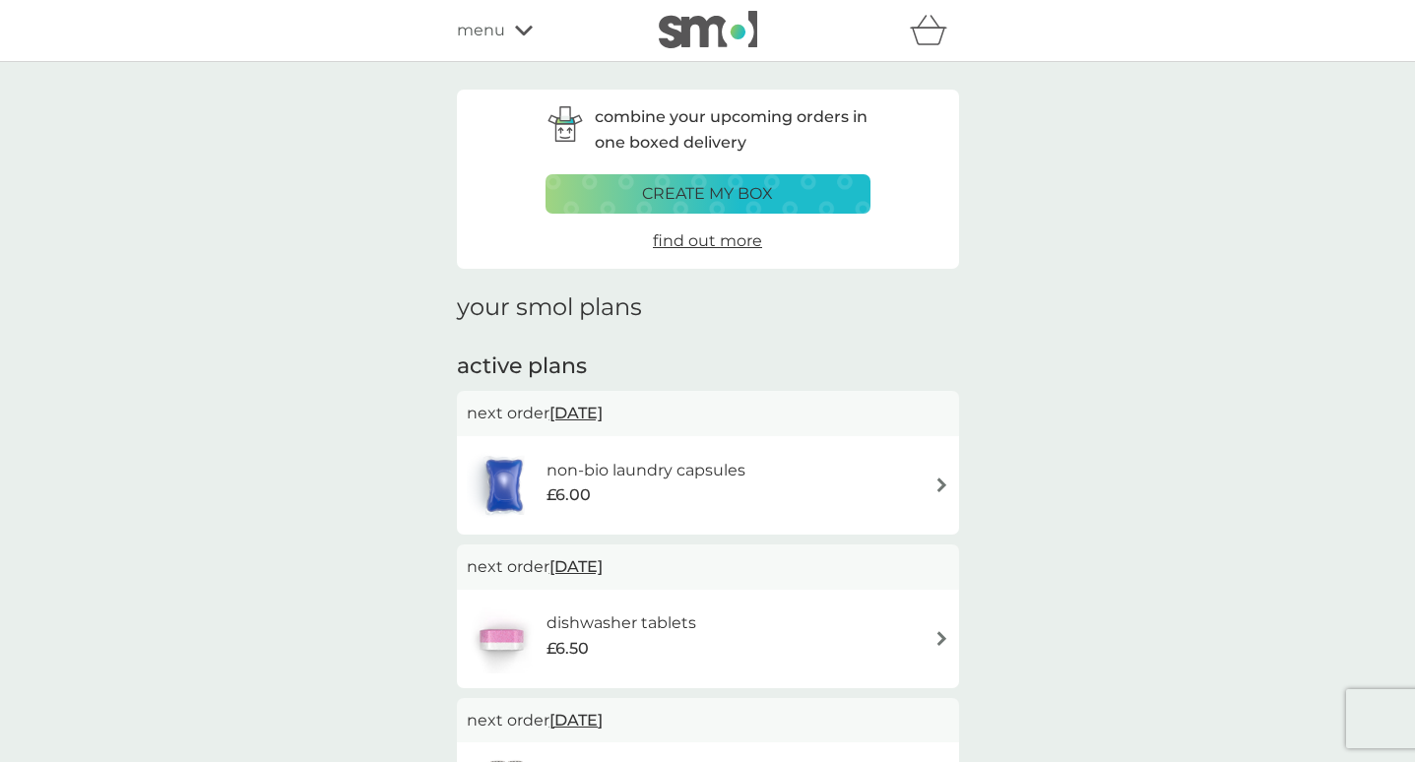
click at [686, 460] on h6 "non-bio laundry capsules" at bounding box center [645, 471] width 199 height 26
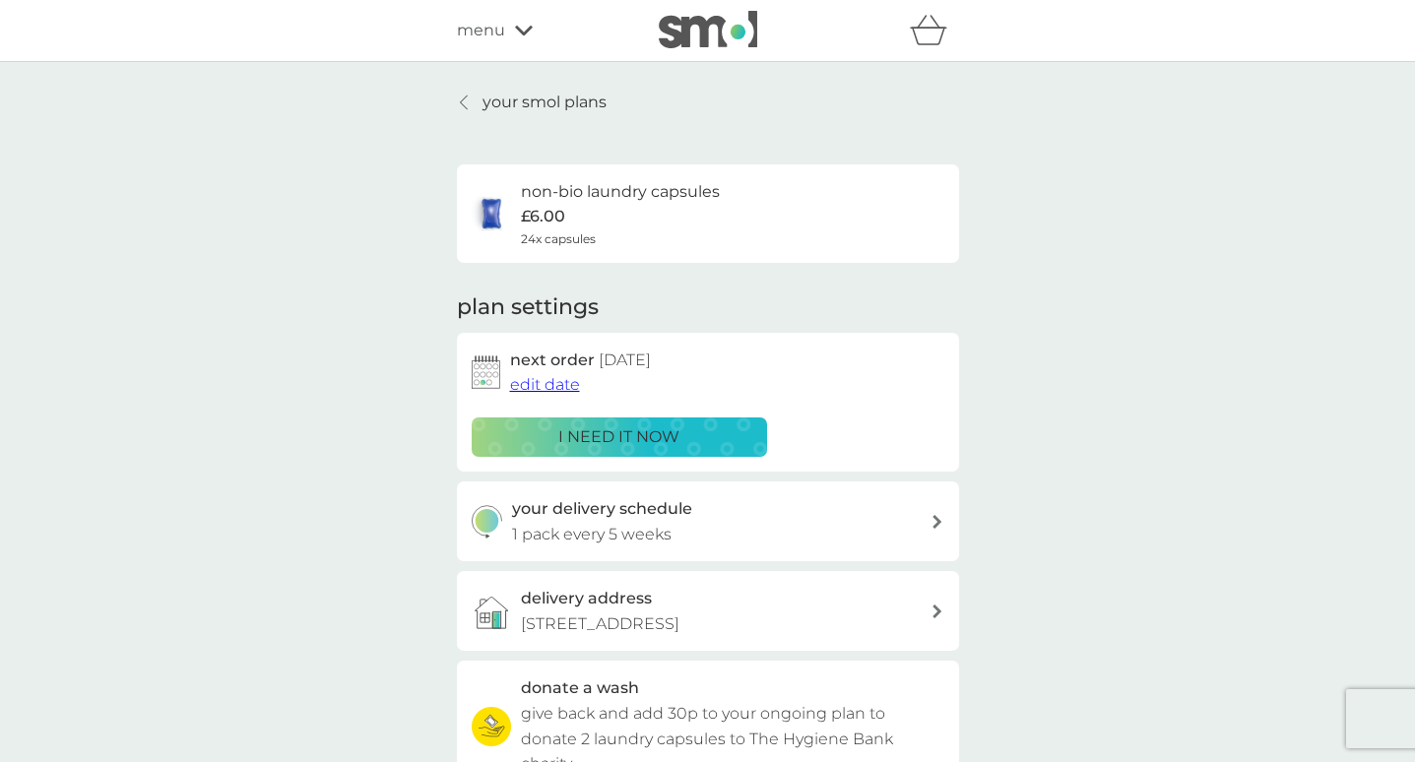
click at [567, 384] on span "edit date" at bounding box center [545, 384] width 70 height 19
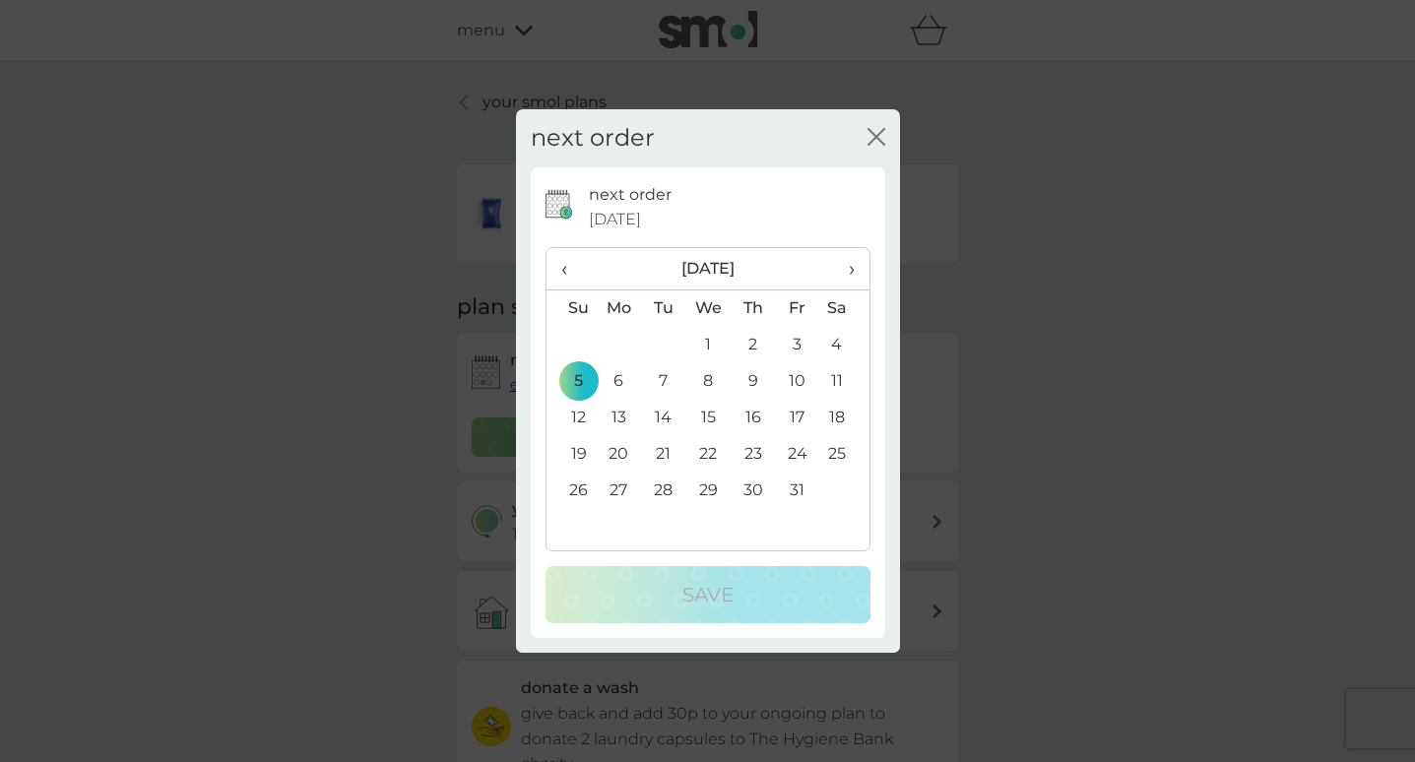
click at [786, 376] on td "10" at bounding box center [797, 381] width 44 height 36
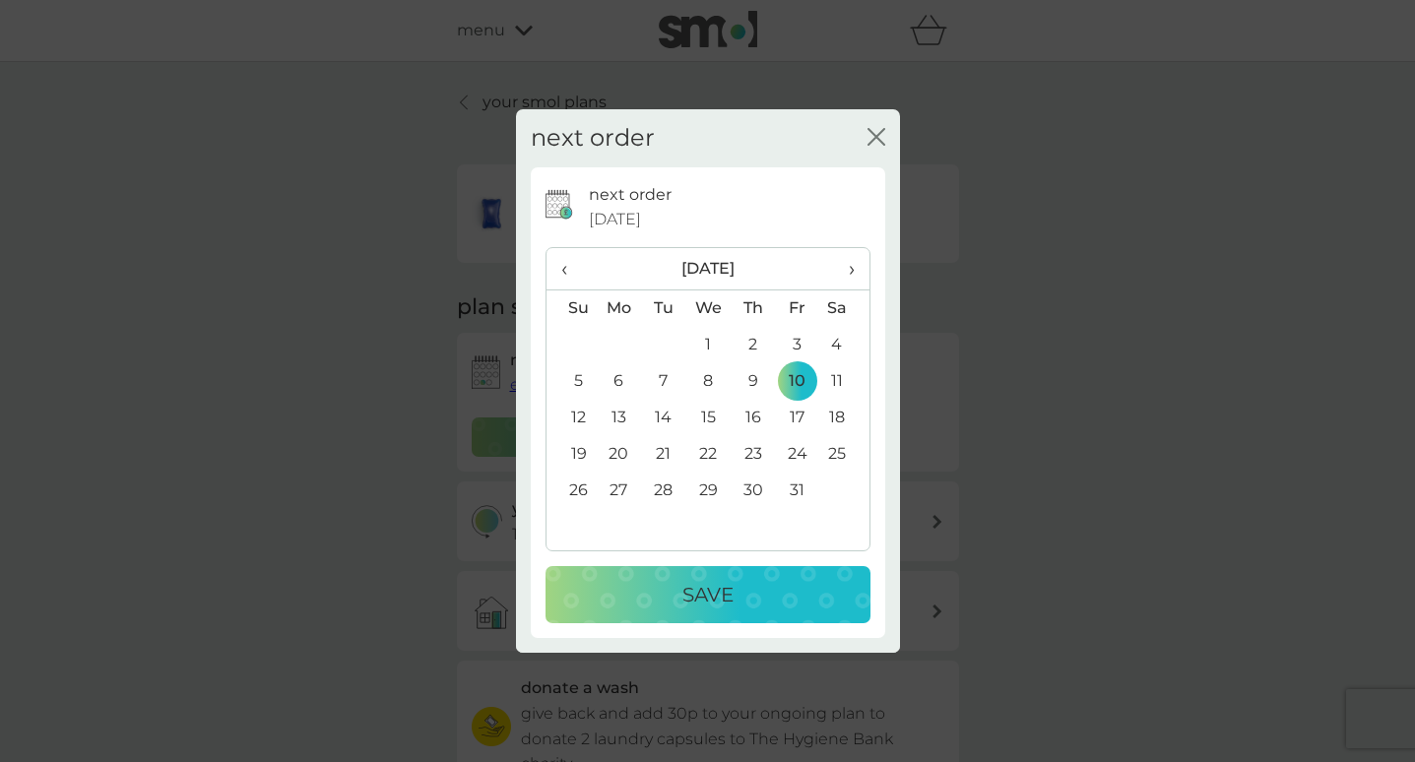
click at [733, 599] on p "Save" at bounding box center [707, 595] width 51 height 32
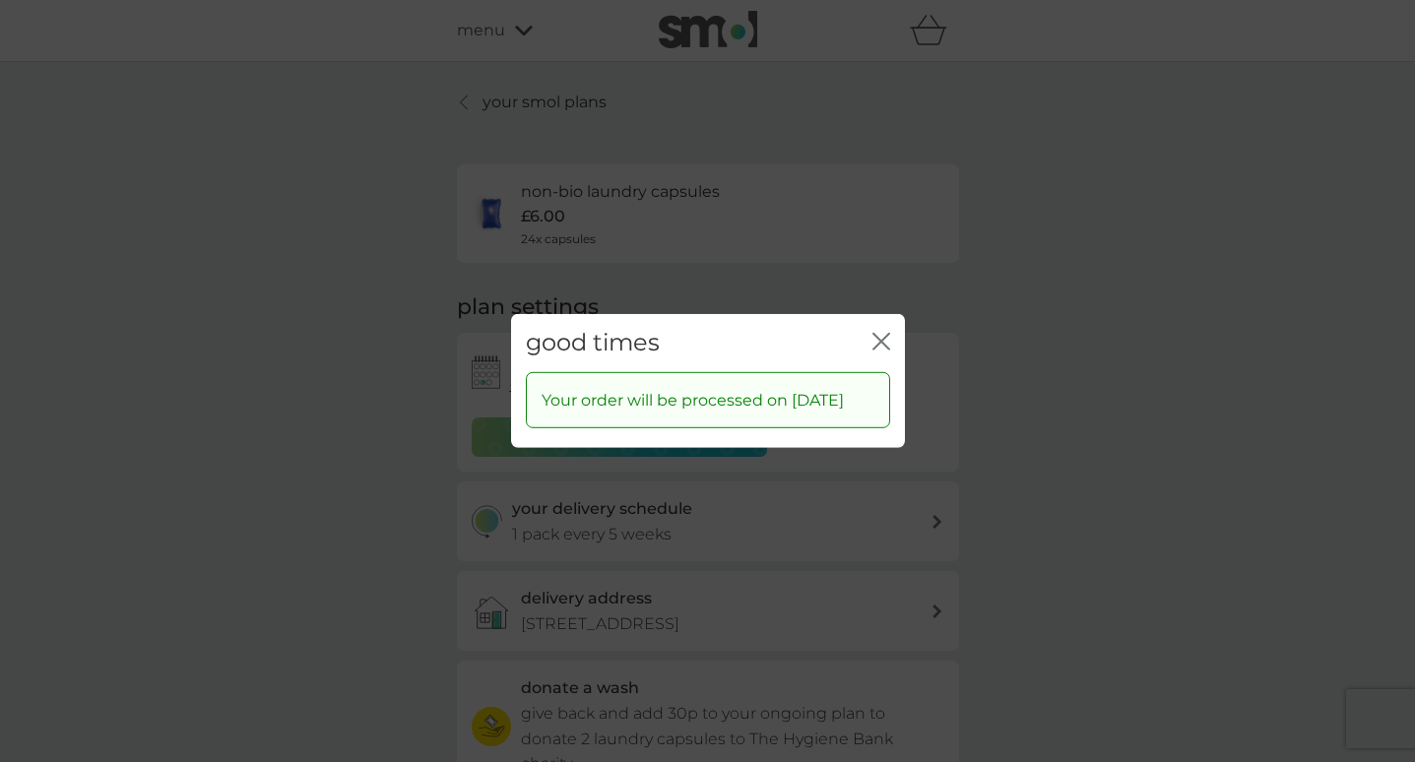
click at [884, 338] on icon "close" at bounding box center [881, 342] width 18 height 18
